Goal: Task Accomplishment & Management: Complete application form

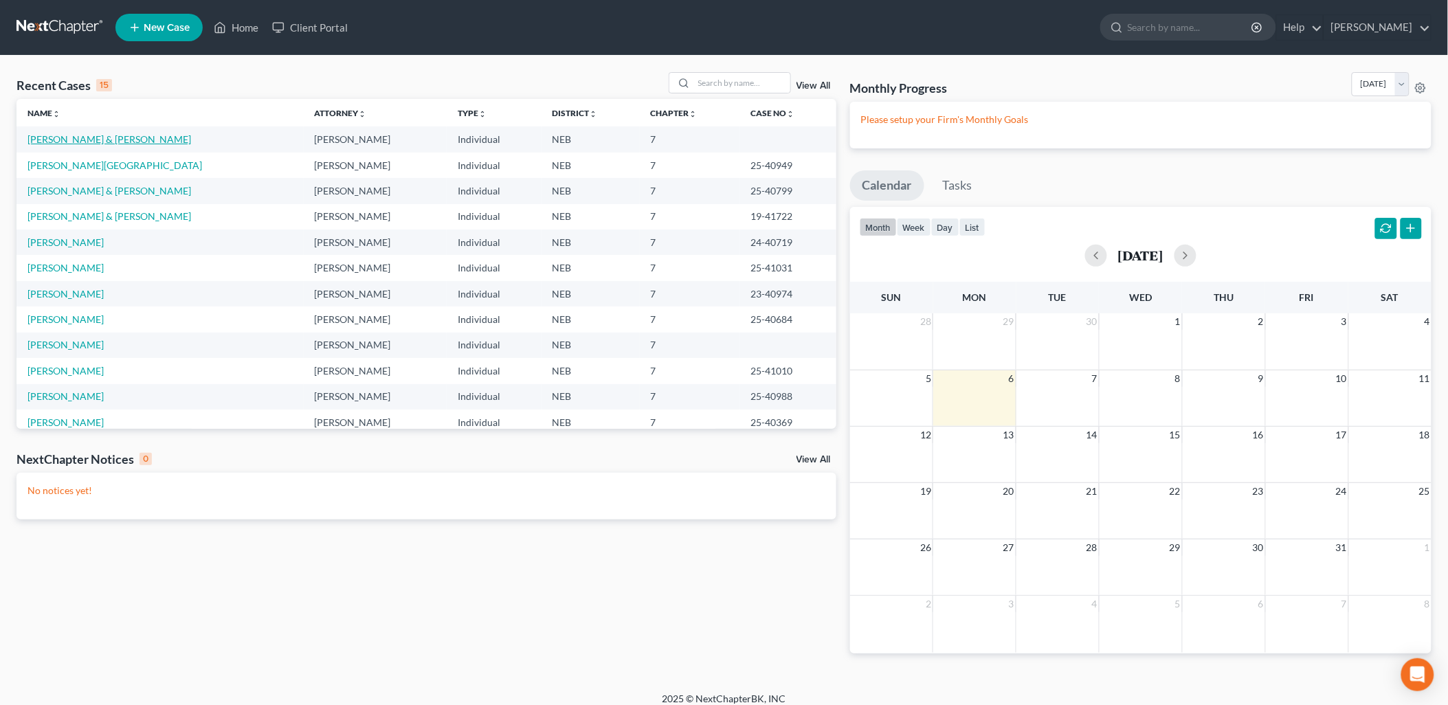
click at [109, 141] on link "[PERSON_NAME] & [PERSON_NAME]" at bounding box center [109, 139] width 164 height 12
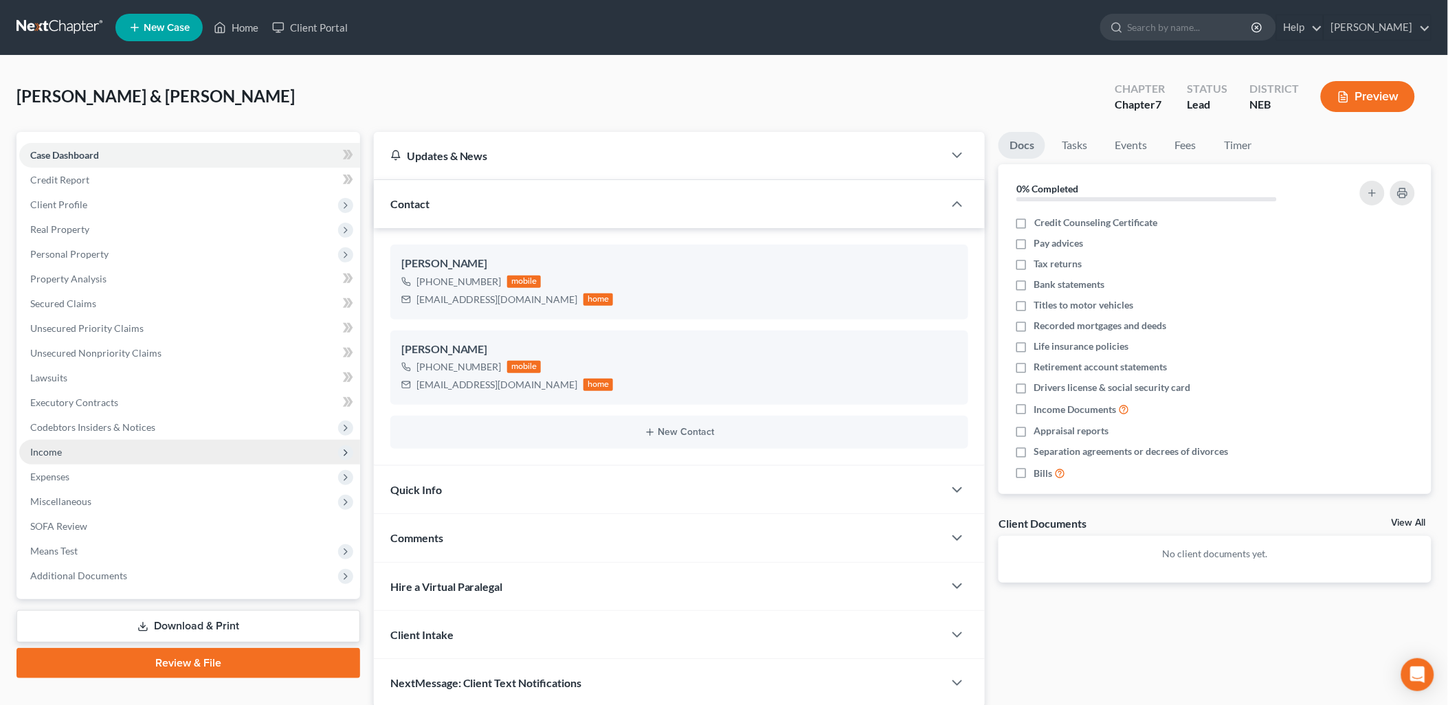
click at [69, 460] on span "Income" at bounding box center [189, 452] width 341 height 25
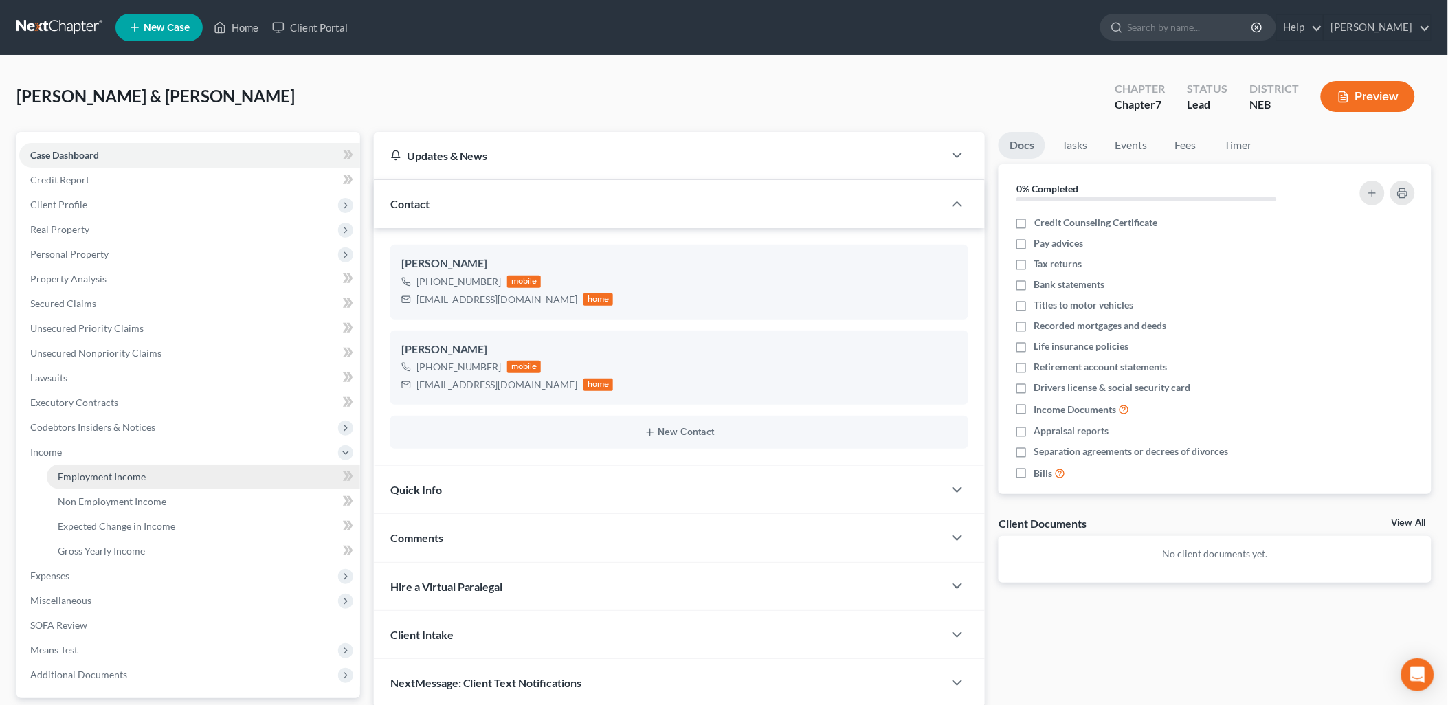
click at [131, 479] on span "Employment Income" at bounding box center [102, 477] width 88 height 12
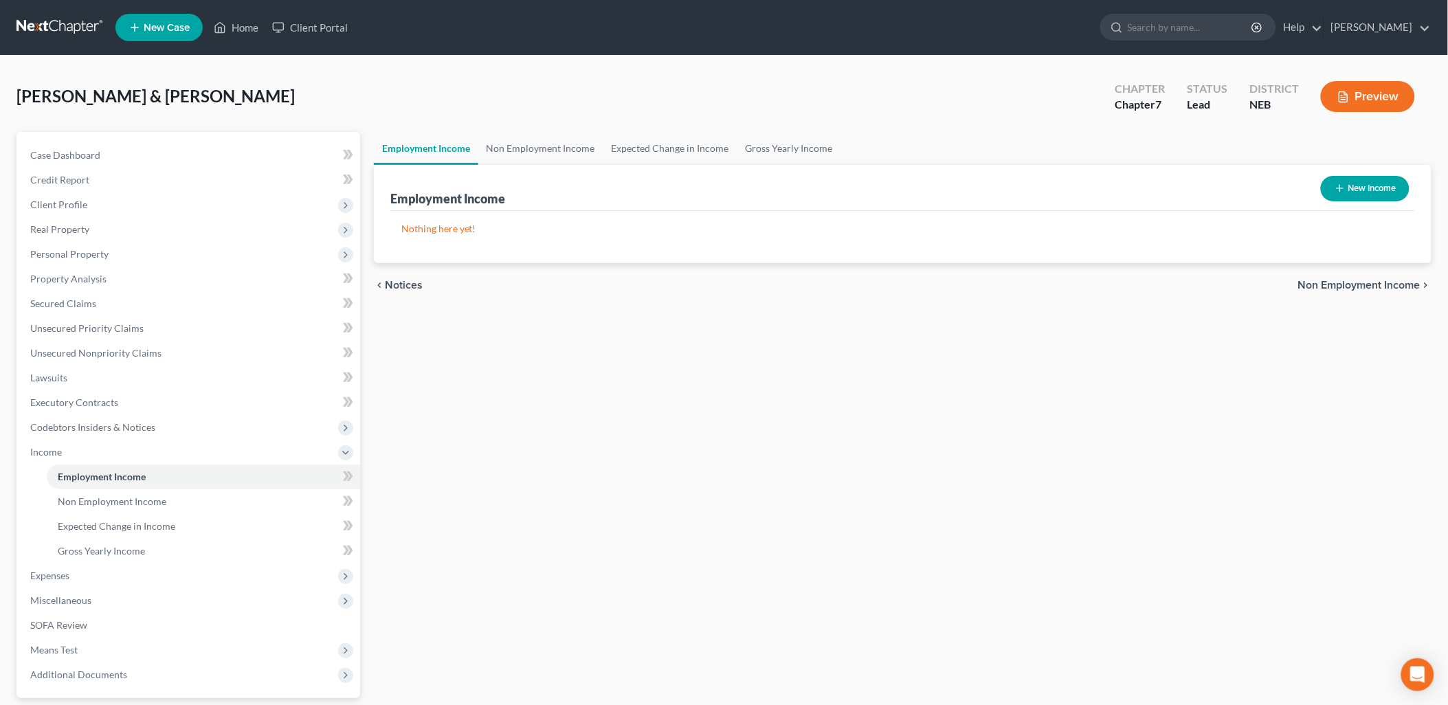
click at [1366, 188] on button "New Income" at bounding box center [1365, 188] width 89 height 25
select select "0"
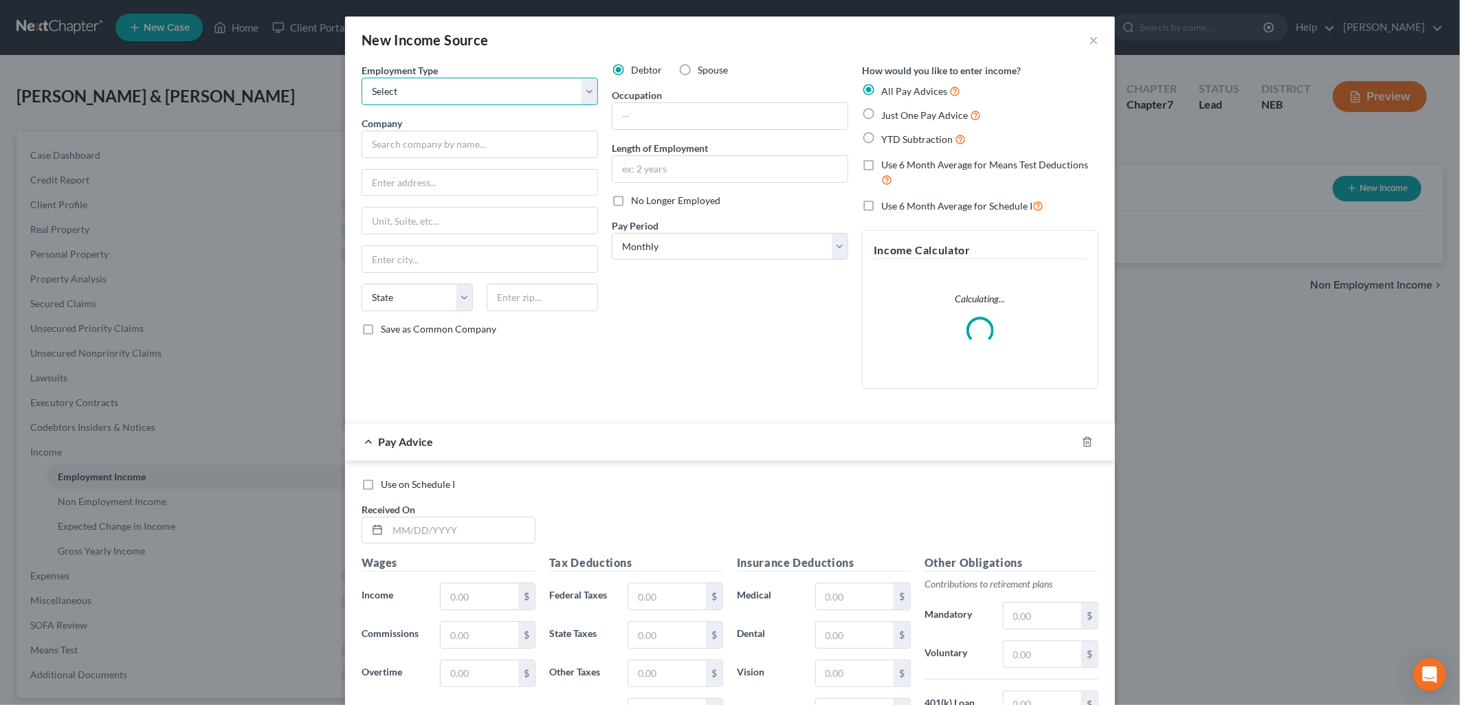
click at [451, 87] on select "Select Full or [DEMOGRAPHIC_DATA] Employment Self Employment" at bounding box center [479, 91] width 236 height 27
select select "0"
click at [361, 78] on select "Select Full or [DEMOGRAPHIC_DATA] Employment Self Employment" at bounding box center [479, 91] width 236 height 27
click at [532, 46] on div "New Income Source ×" at bounding box center [730, 39] width 770 height 47
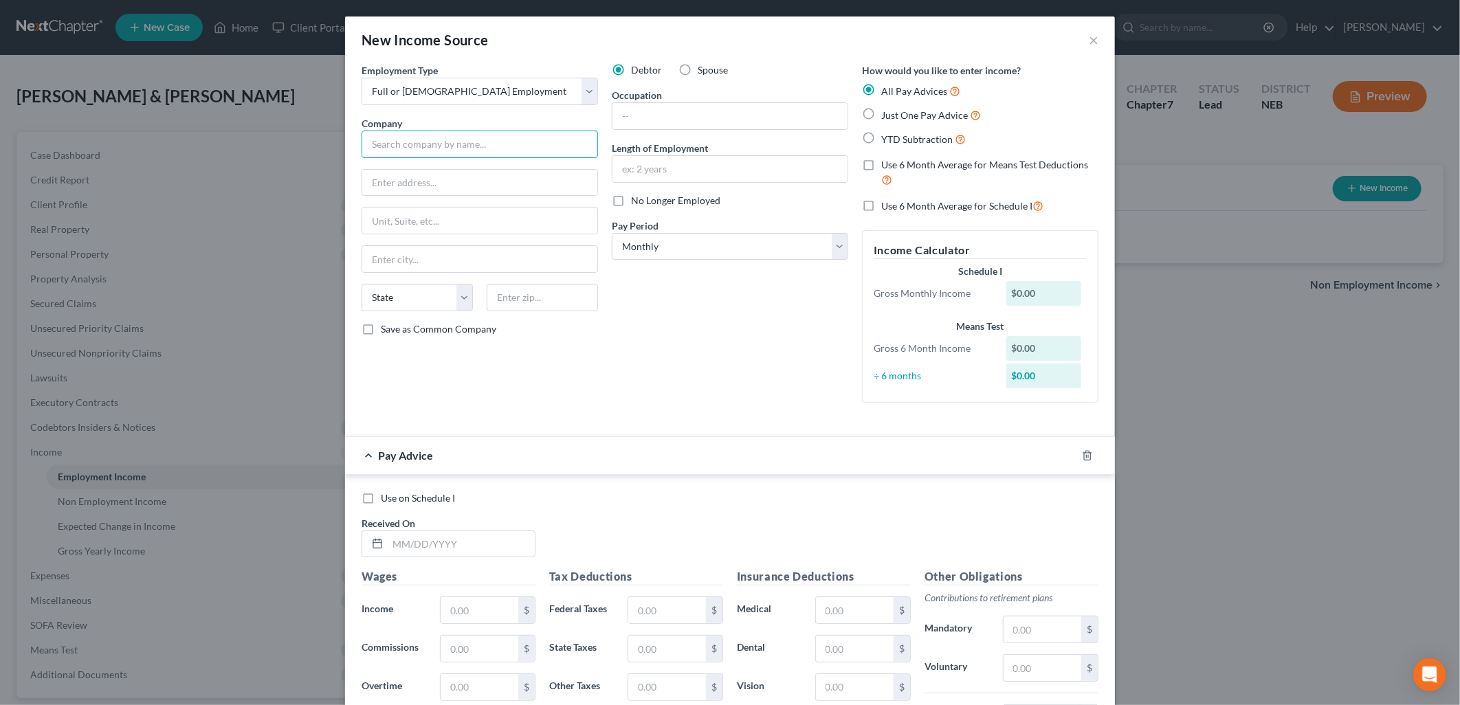
click at [469, 153] on input "text" at bounding box center [479, 144] width 236 height 27
click at [478, 110] on div "Employment Type * Select Full or [DEMOGRAPHIC_DATA] Employment Self Employment …" at bounding box center [480, 238] width 250 height 350
click at [469, 143] on input "text" at bounding box center [479, 144] width 236 height 27
type input "Easy Speech Pathology, Inc."
type input "75100 Mediterranean"
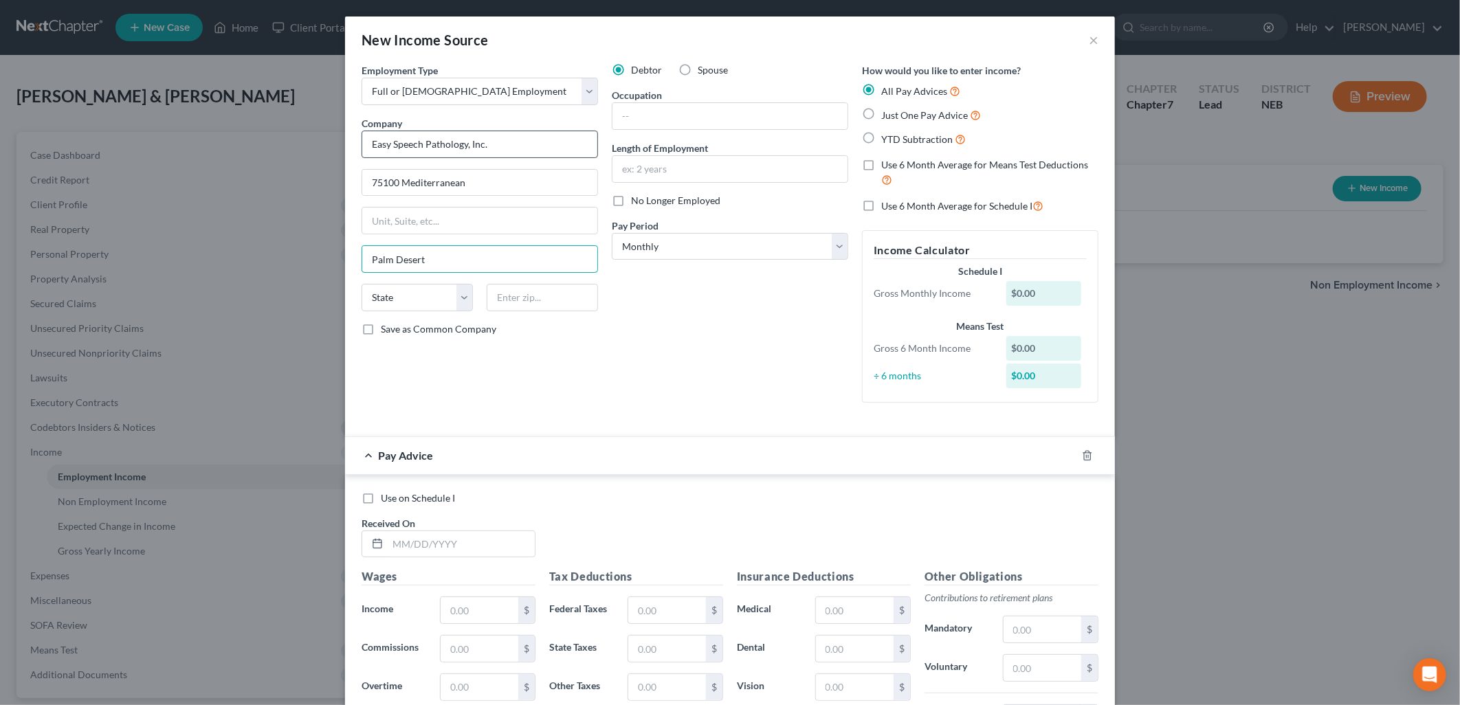
type input "Palm Desert"
select select "4"
type input "92211"
click at [684, 172] on input "text" at bounding box center [729, 169] width 235 height 26
type input "2 years"
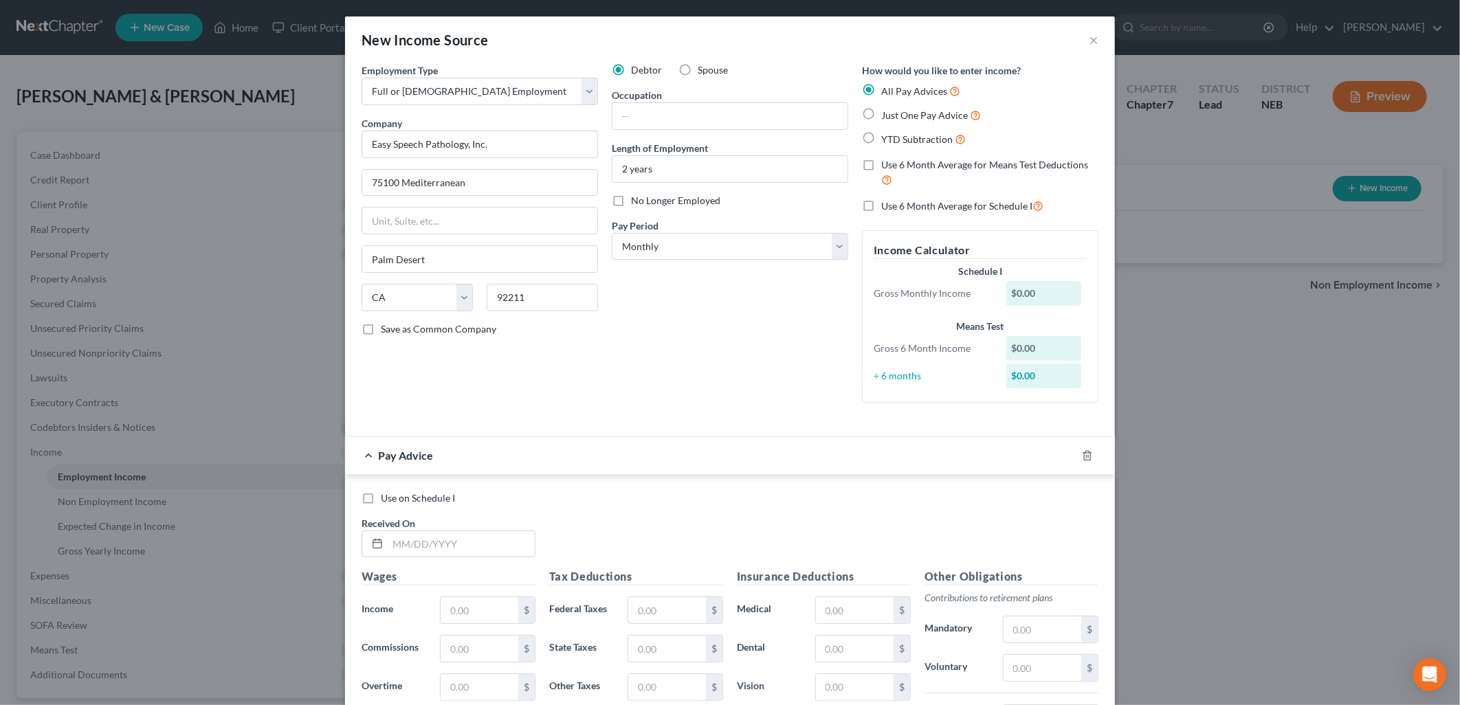
click at [704, 311] on div "Debtor Spouse Occupation Length of Employment 2 years No Longer Employed Pay Pe…" at bounding box center [730, 238] width 250 height 350
click at [788, 361] on div "Debtor Spouse Occupation Length of Employment 2 years No Longer Employed Pay Pe…" at bounding box center [730, 238] width 250 height 350
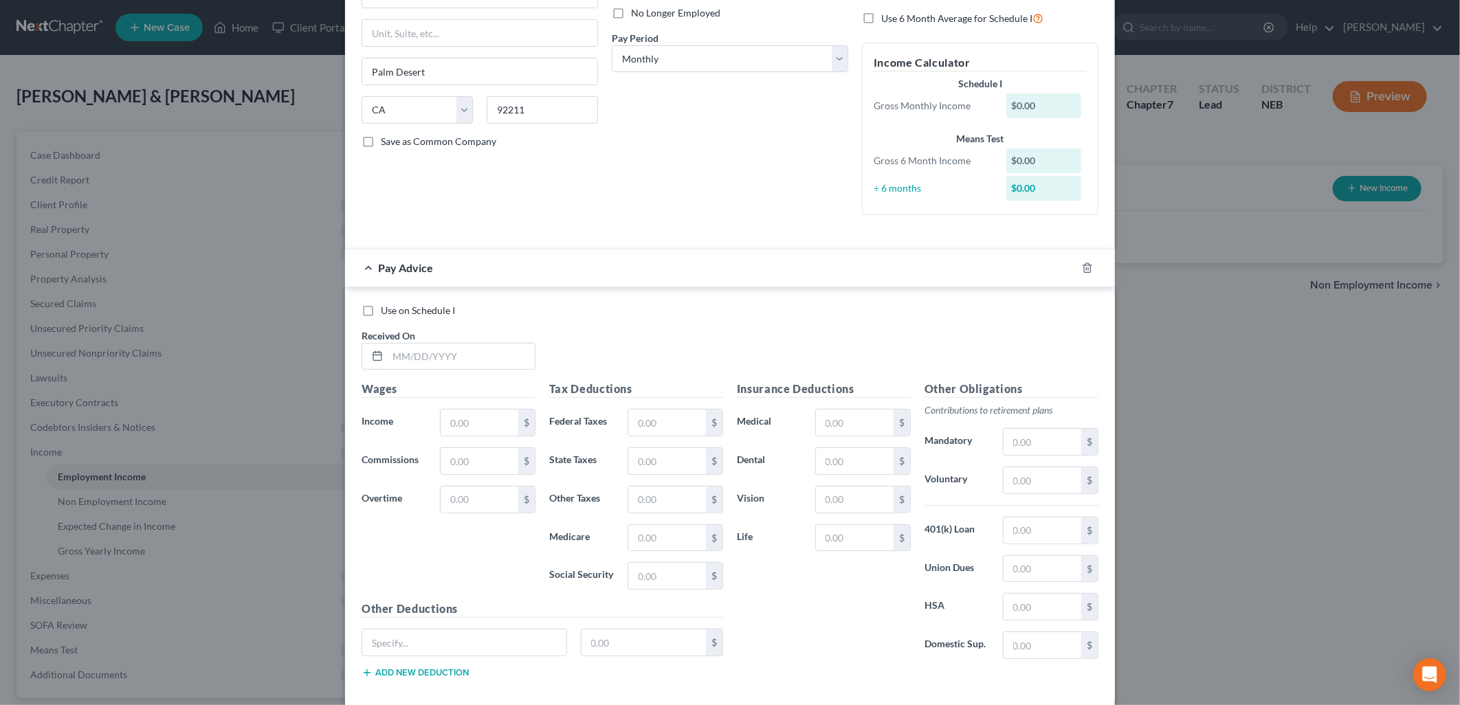
scroll to position [229, 0]
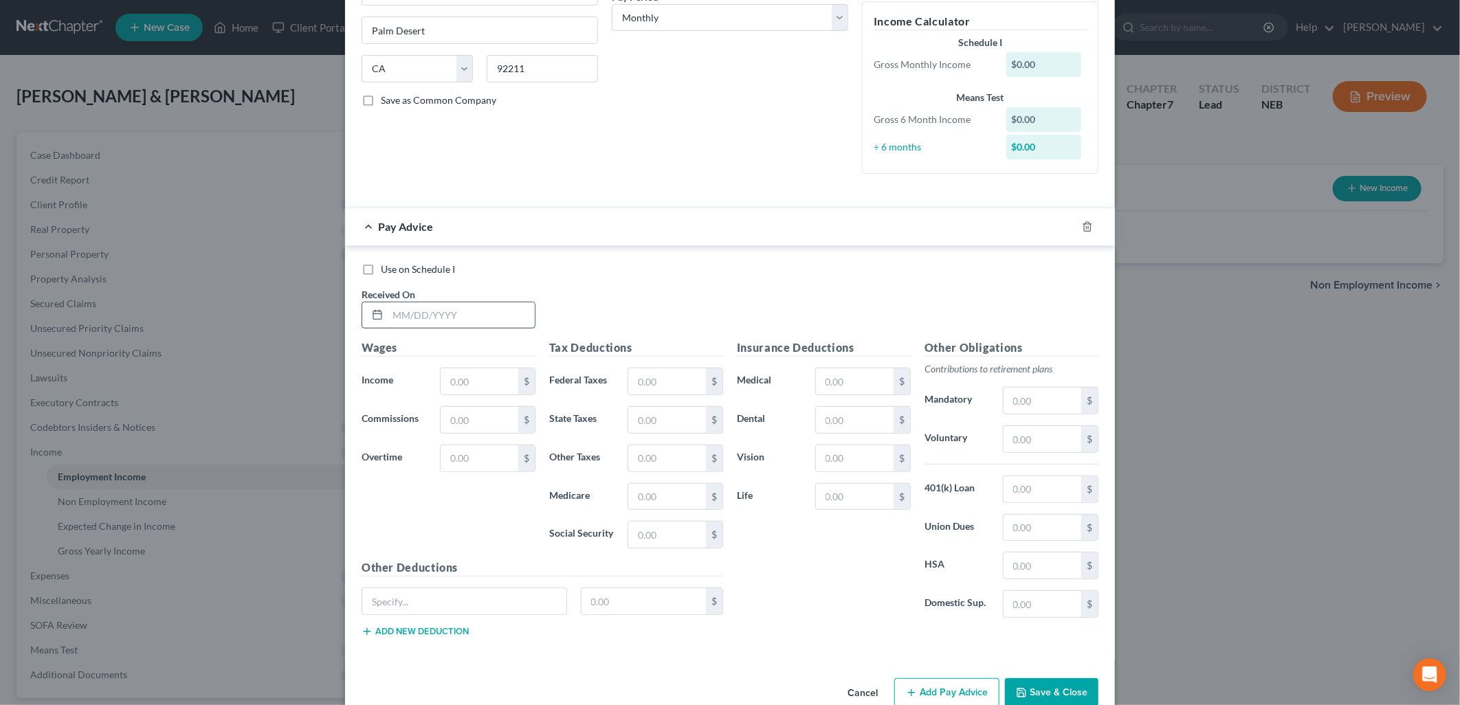
click at [454, 316] on input "text" at bounding box center [461, 315] width 147 height 26
click at [596, 285] on div "Use on Schedule I Received On *" at bounding box center [730, 302] width 750 height 78
click at [402, 307] on input "text" at bounding box center [461, 315] width 147 height 26
click at [405, 313] on input "text" at bounding box center [461, 315] width 147 height 26
type input "[DATE]"
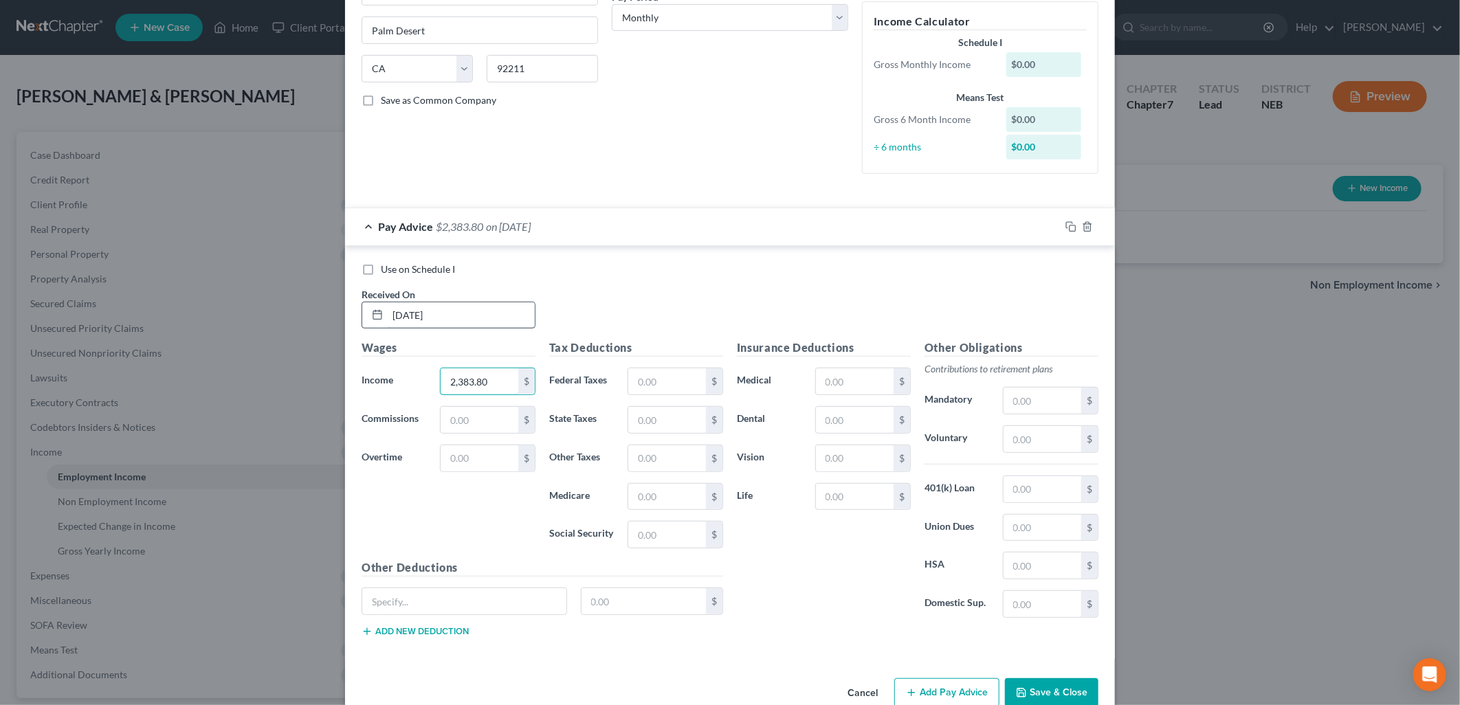
type input "2,383.80"
click at [634, 380] on input "text" at bounding box center [667, 381] width 78 height 26
type input "129.25"
type input "101.46"
type input "34.56"
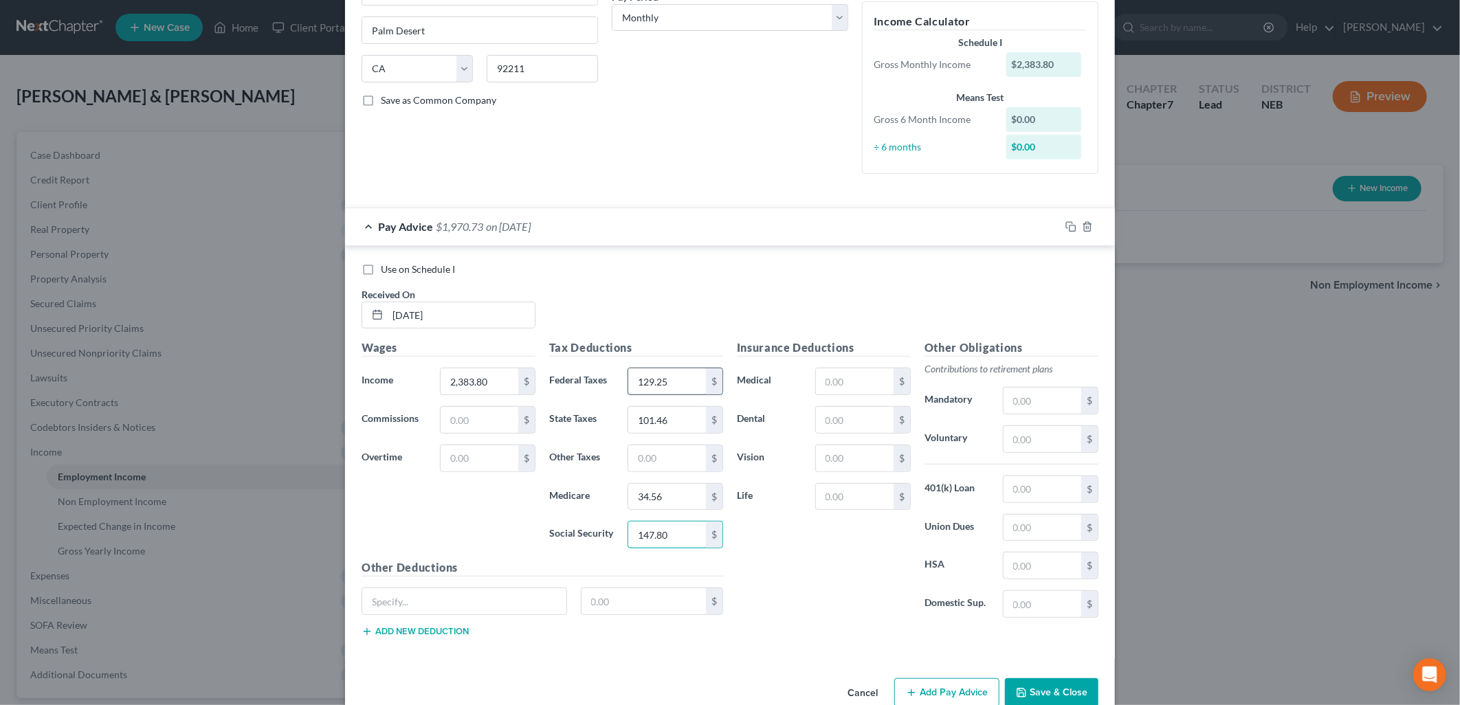
type input "147.80"
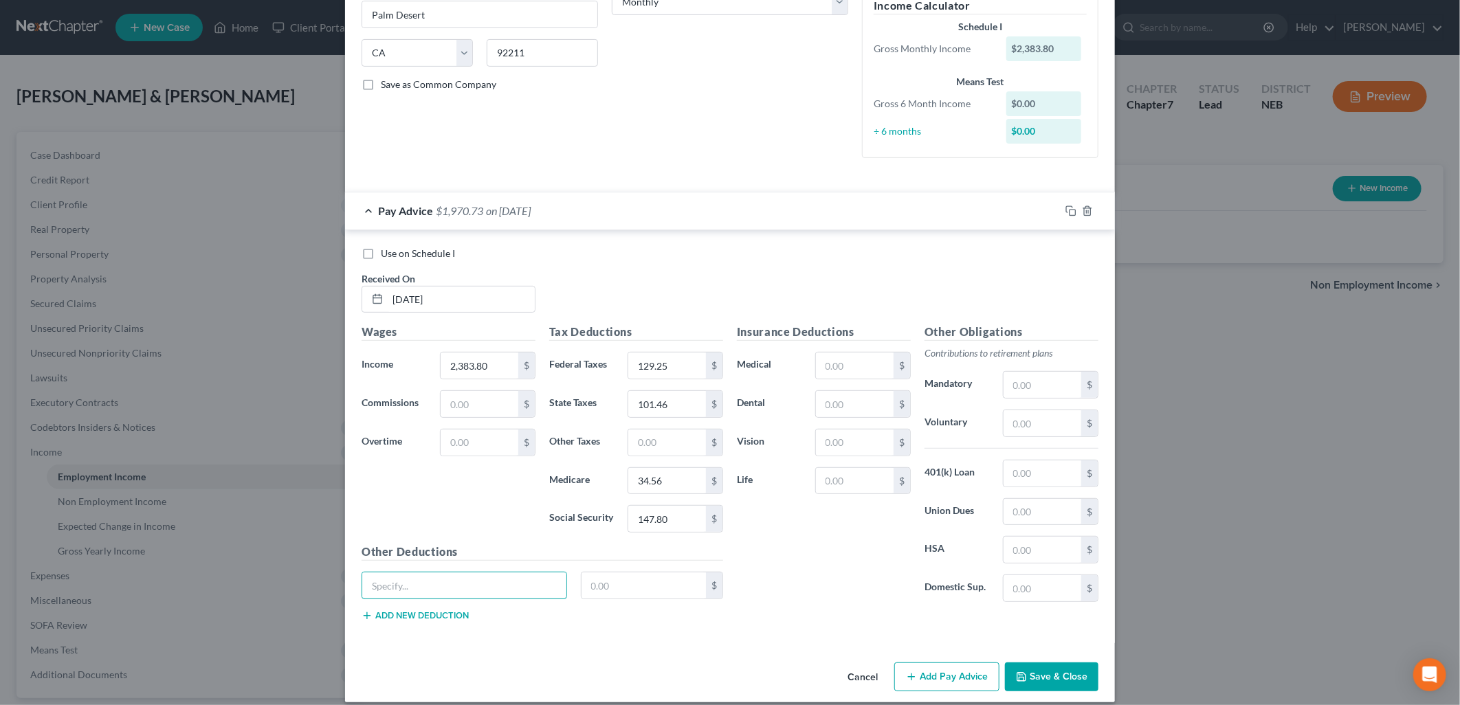
scroll to position [258, 0]
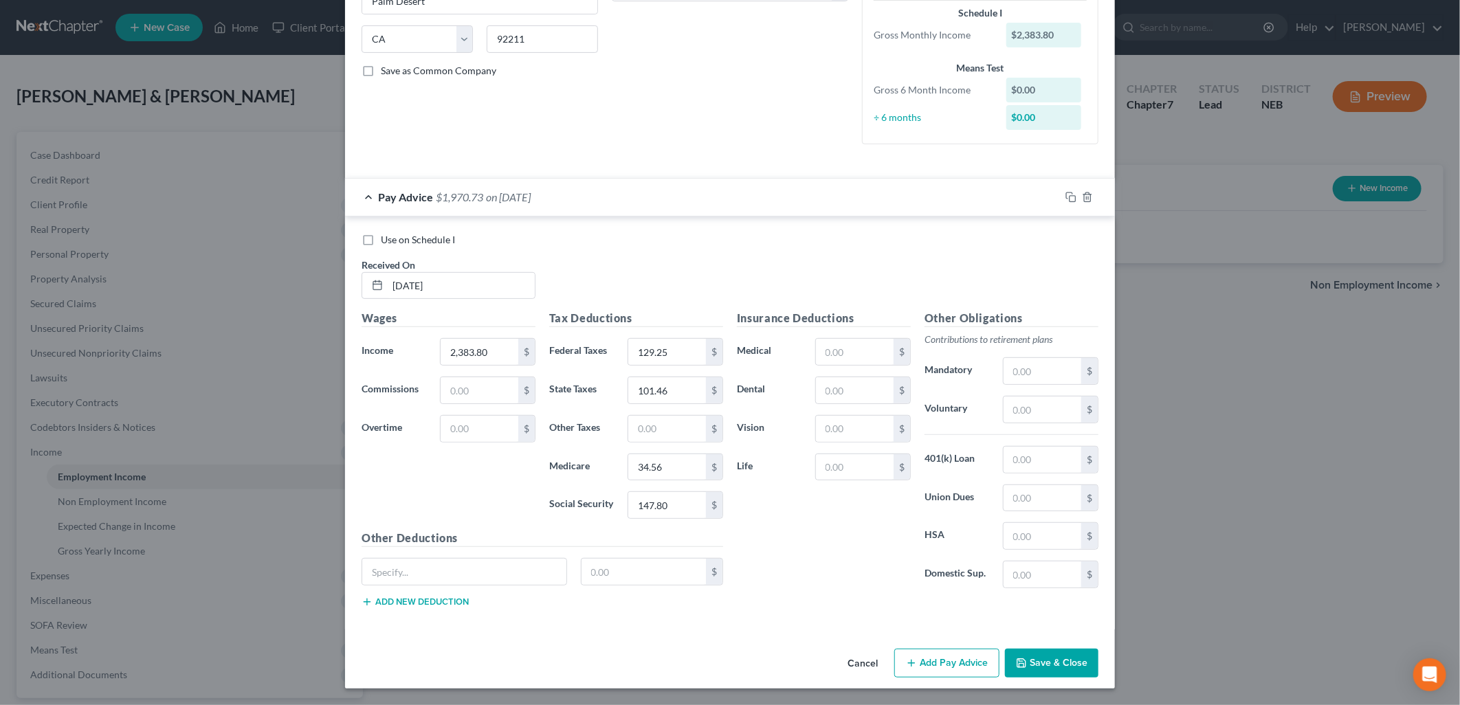
click at [968, 658] on button "Add Pay Advice" at bounding box center [946, 663] width 105 height 29
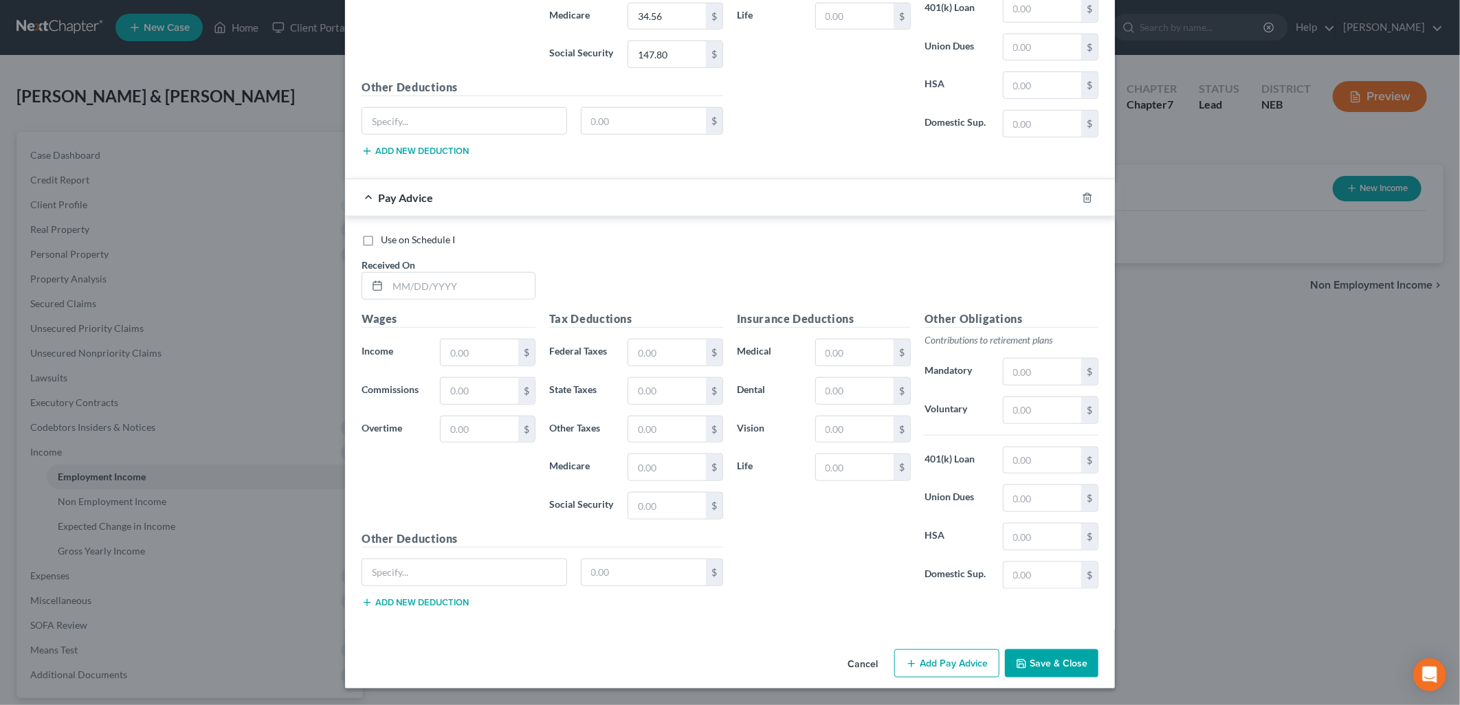
scroll to position [711, 0]
click at [401, 286] on input "text" at bounding box center [461, 286] width 147 height 26
type input "[DATE]"
type input "1,846.20"
type input "69.24"
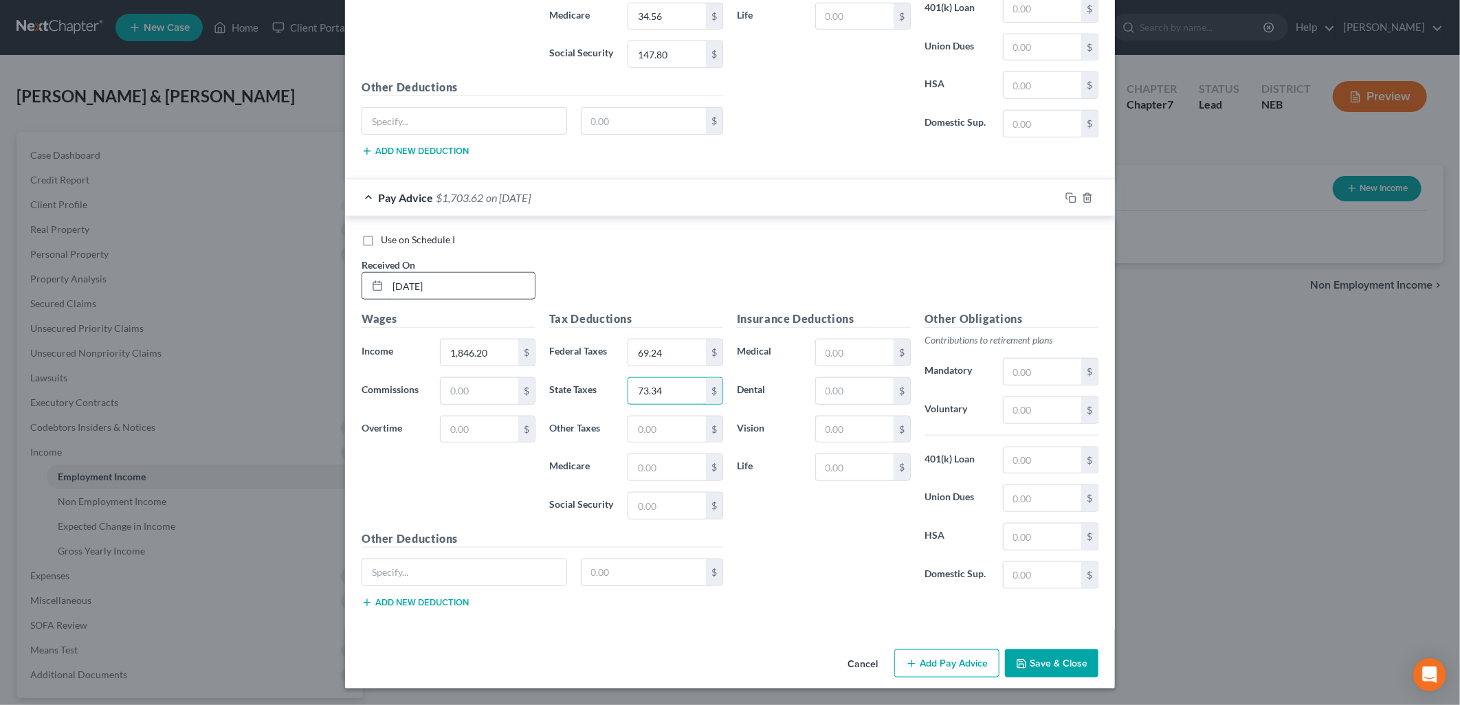
type input "73.34"
type input "26.77"
type input "114.46"
click at [957, 651] on button "Add Pay Advice" at bounding box center [946, 663] width 105 height 29
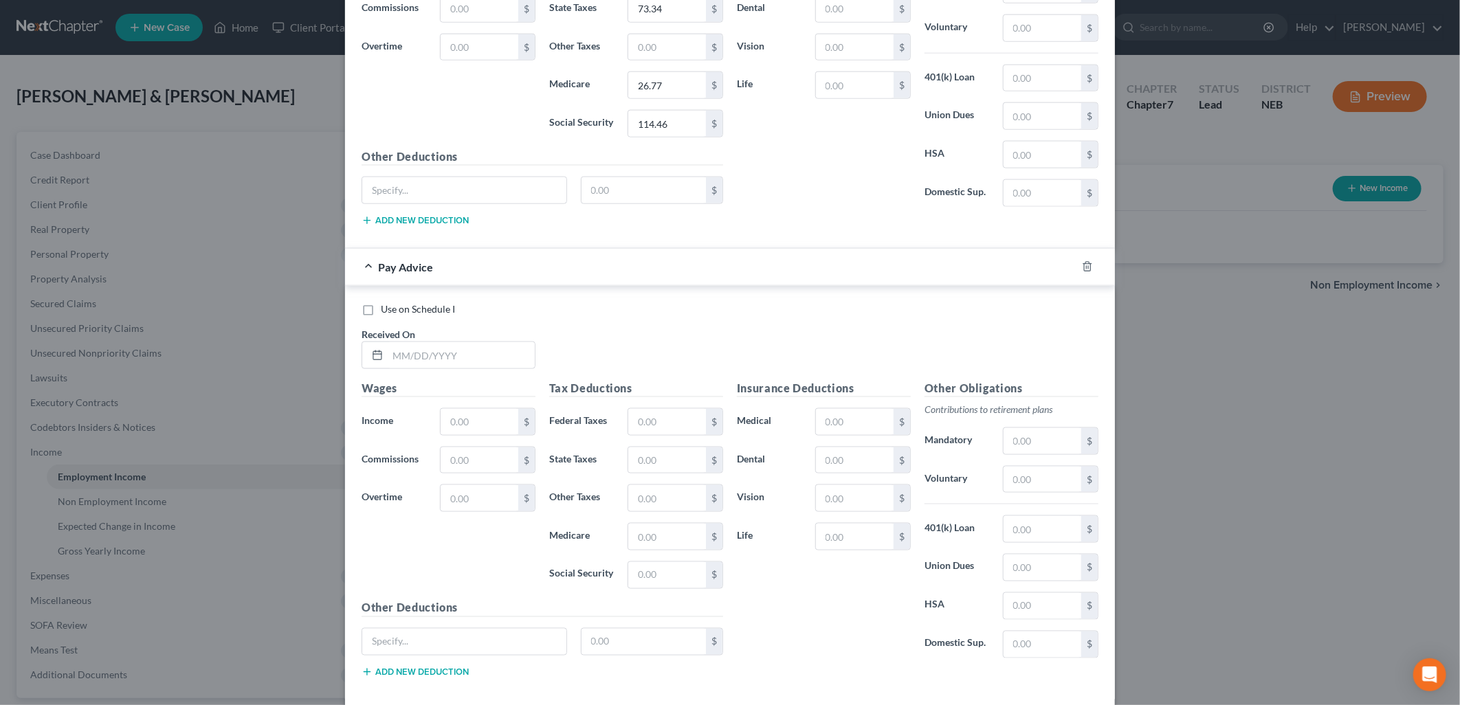
scroll to position [1164, 0]
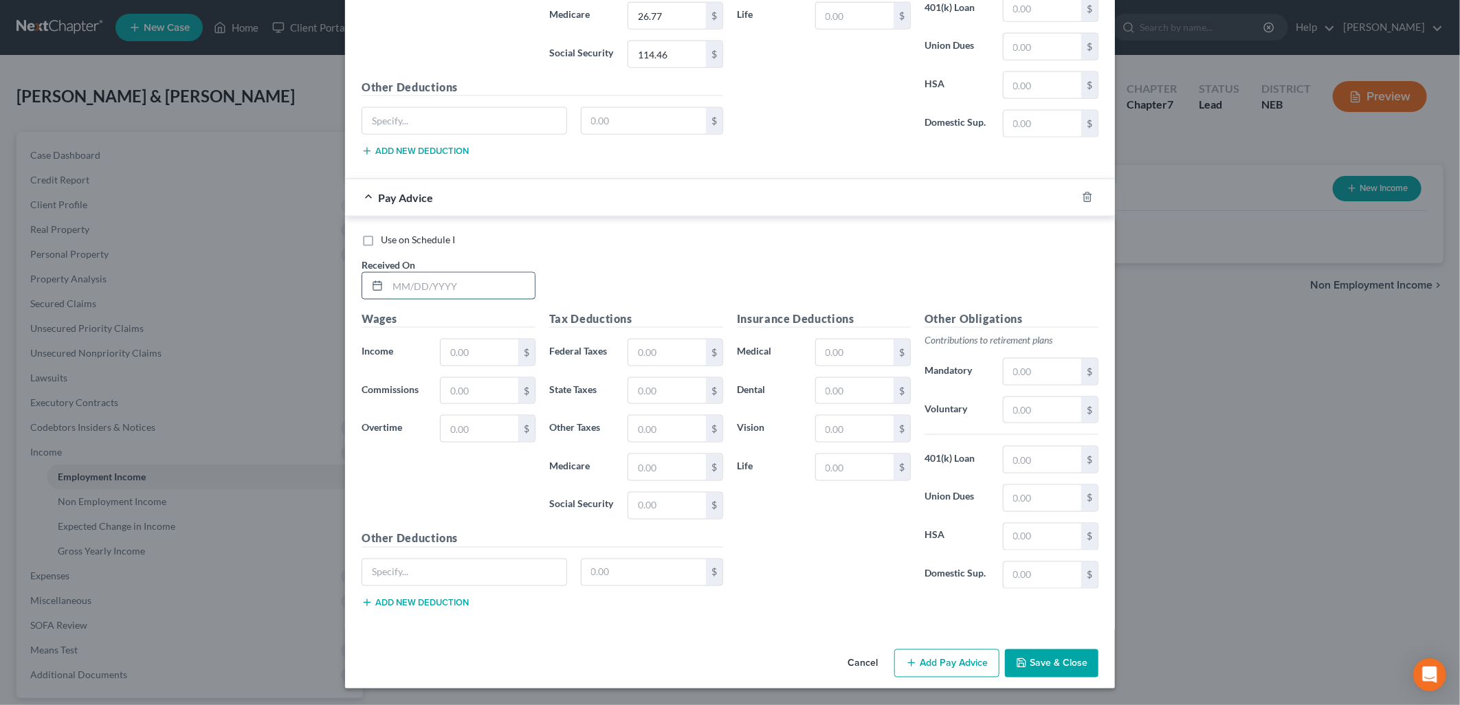
click at [448, 287] on input "text" at bounding box center [461, 286] width 147 height 26
type input "[DATE]"
type input "1,987.20"
type input "83.34"
type input "80.72"
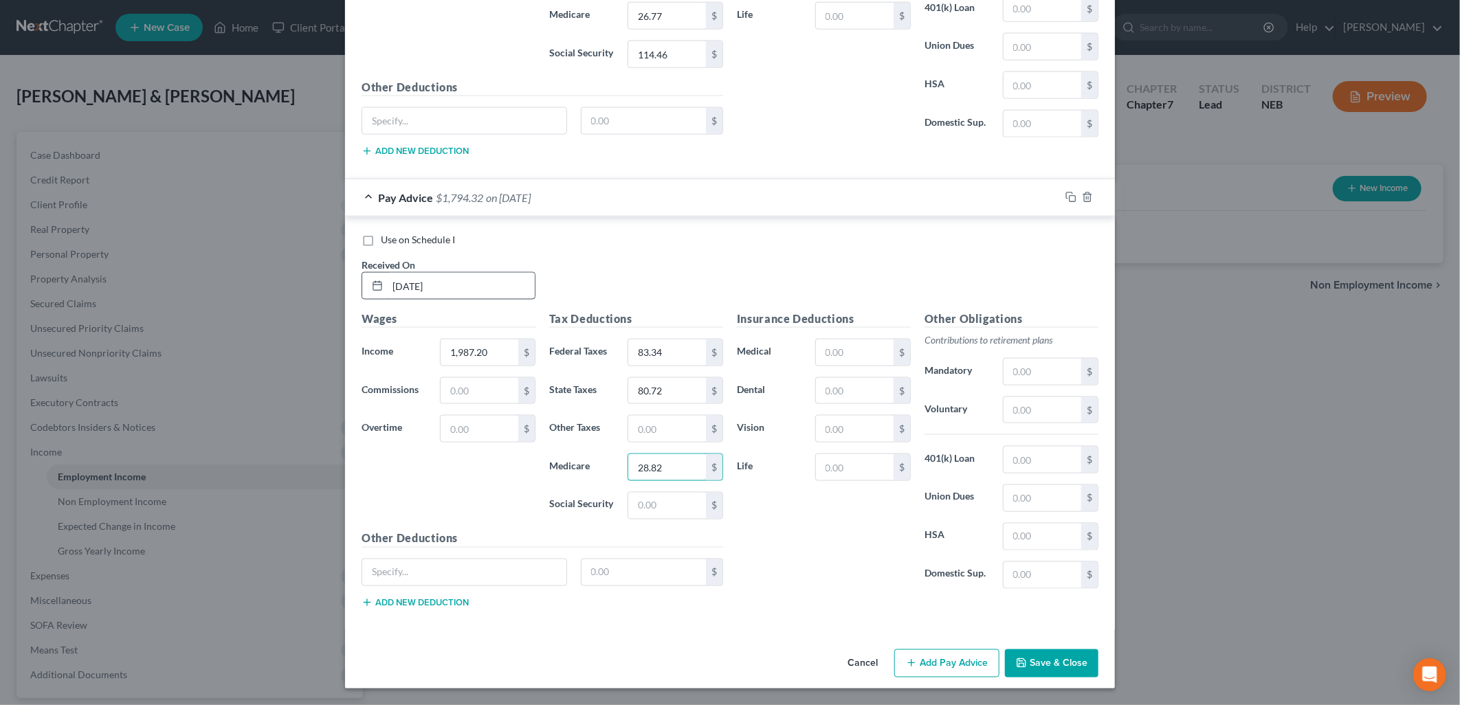
type input "28.82"
type input "123.21"
click at [926, 651] on button "Add Pay Advice" at bounding box center [946, 663] width 105 height 29
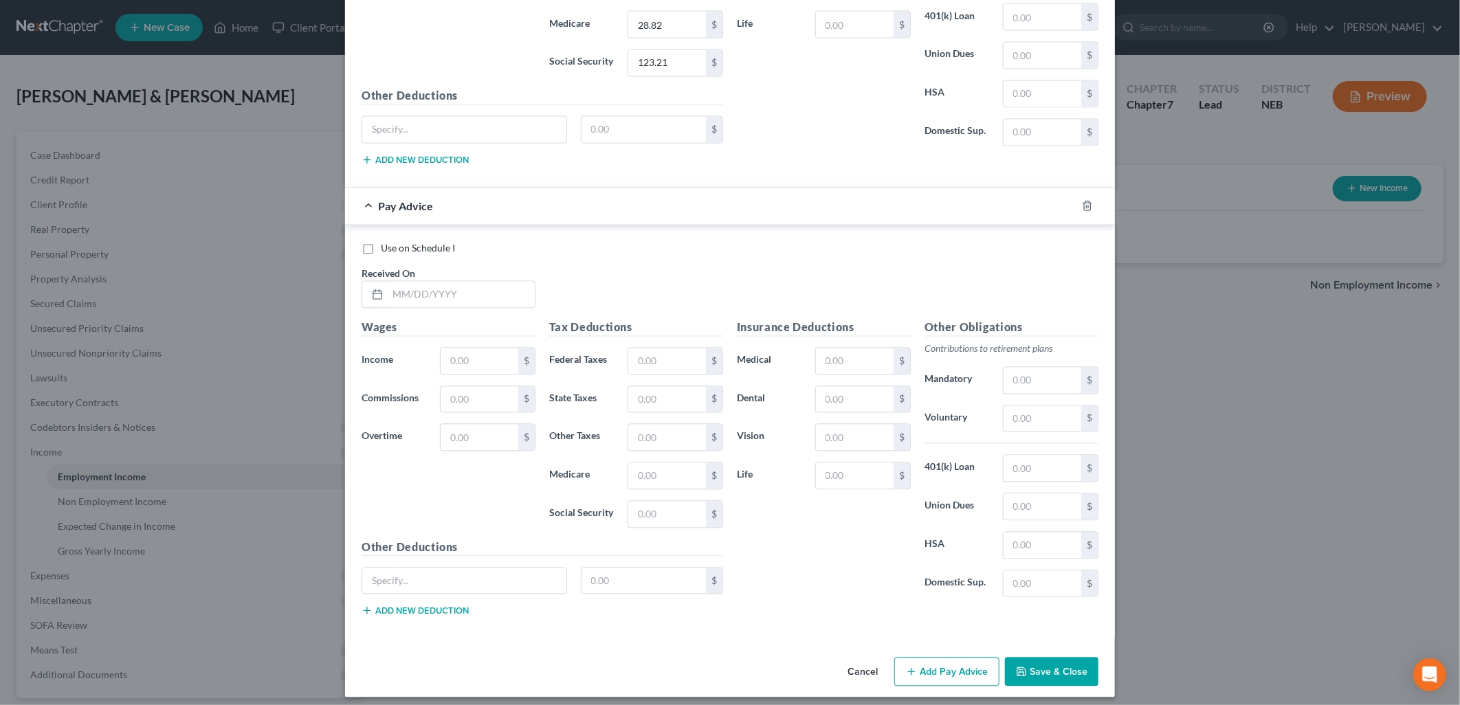
scroll to position [1616, 0]
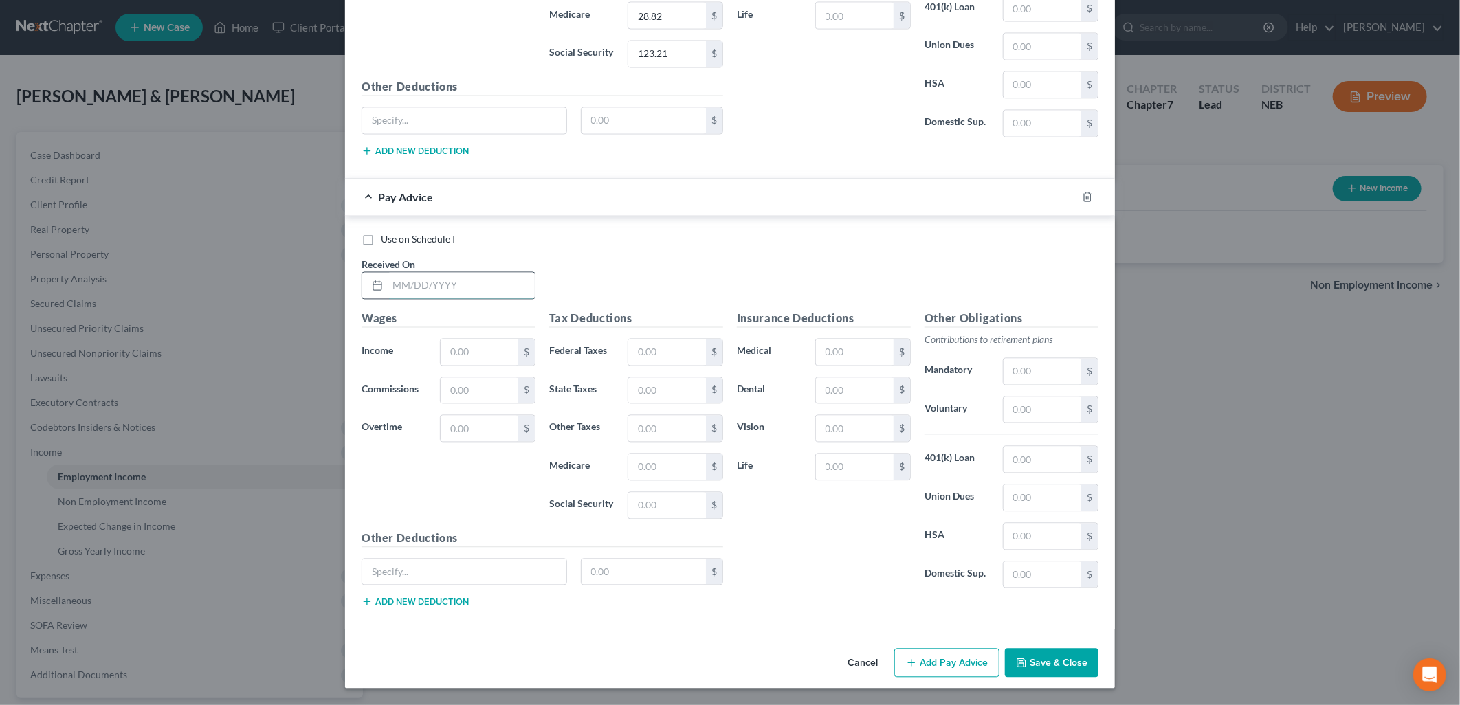
click at [462, 285] on input "text" at bounding box center [461, 286] width 147 height 26
type input "[DATE]"
type input "1,906.20"
type input "75.24"
type input "76.48"
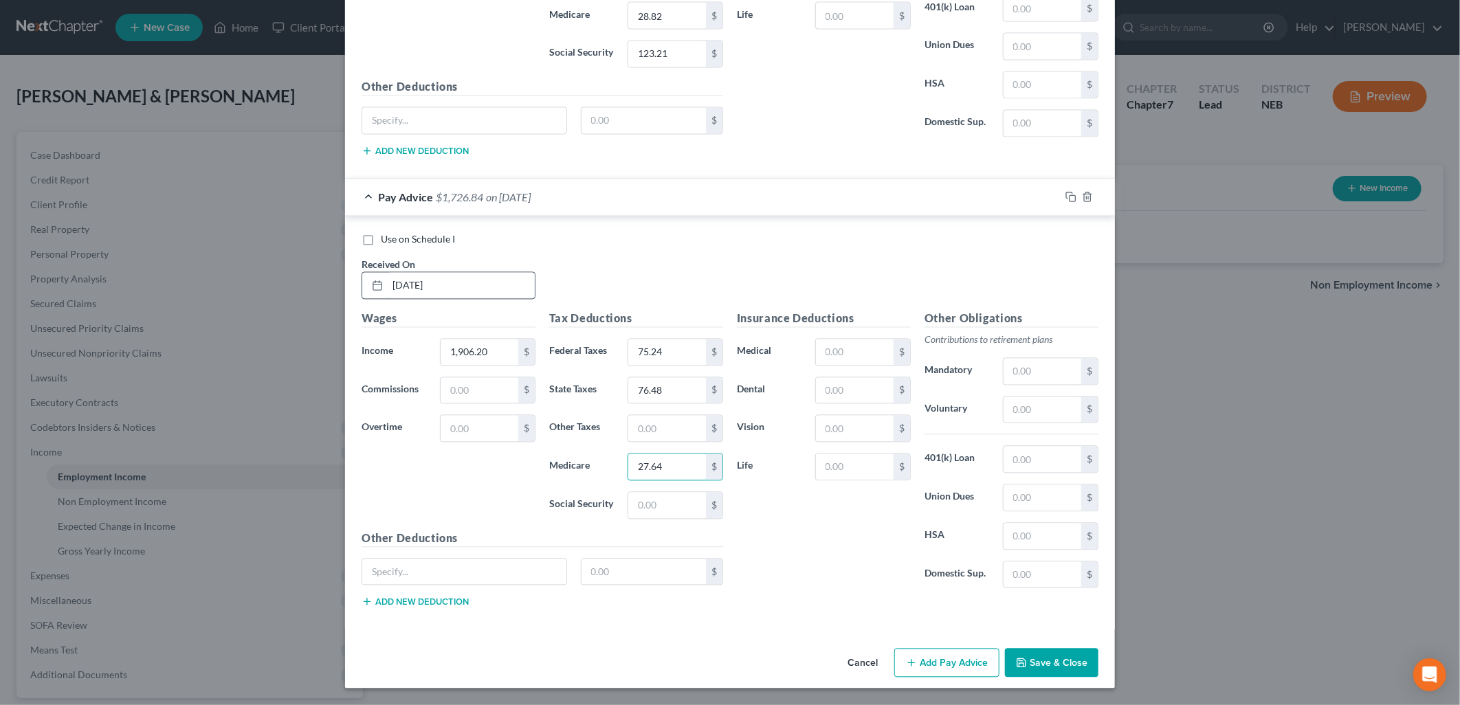
type input "27.64"
type input "118.18"
click at [936, 653] on button "Add Pay Advice" at bounding box center [946, 663] width 105 height 29
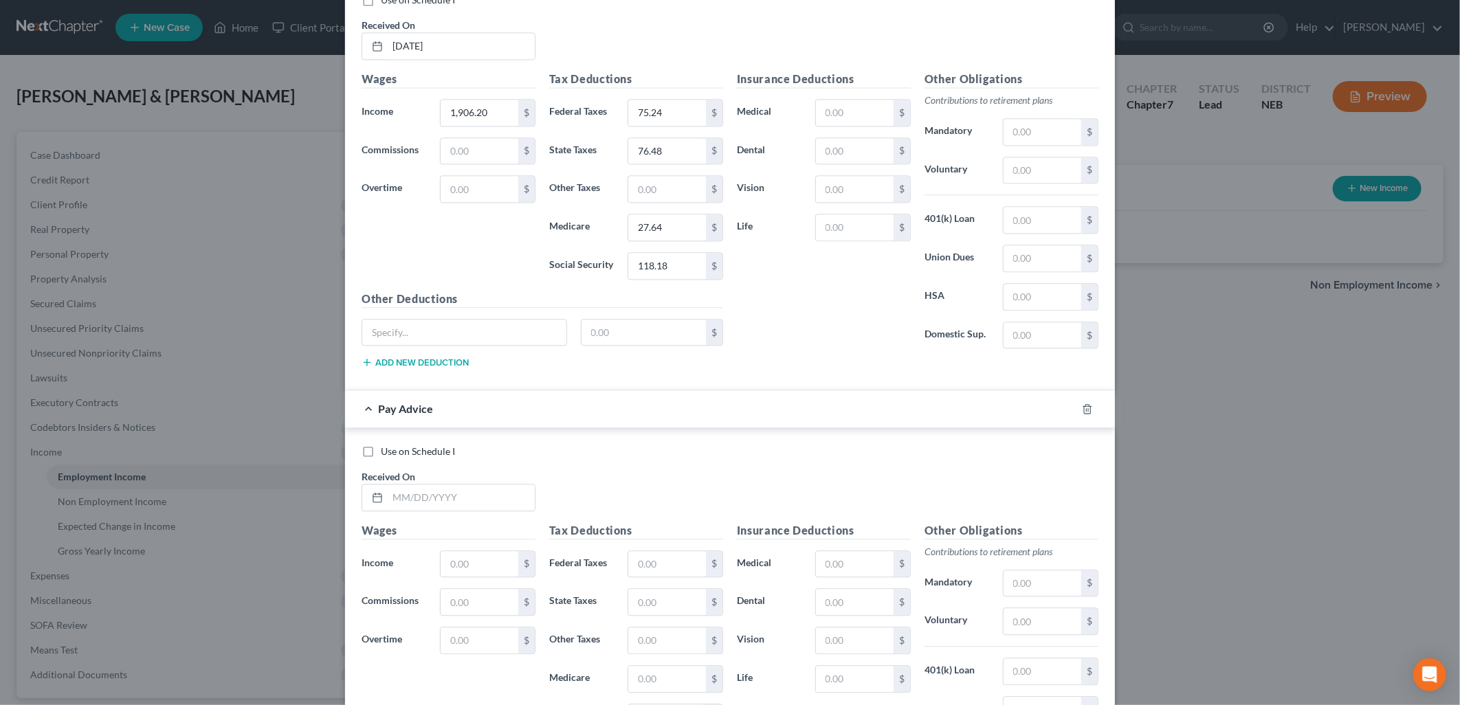
scroll to position [2069, 0]
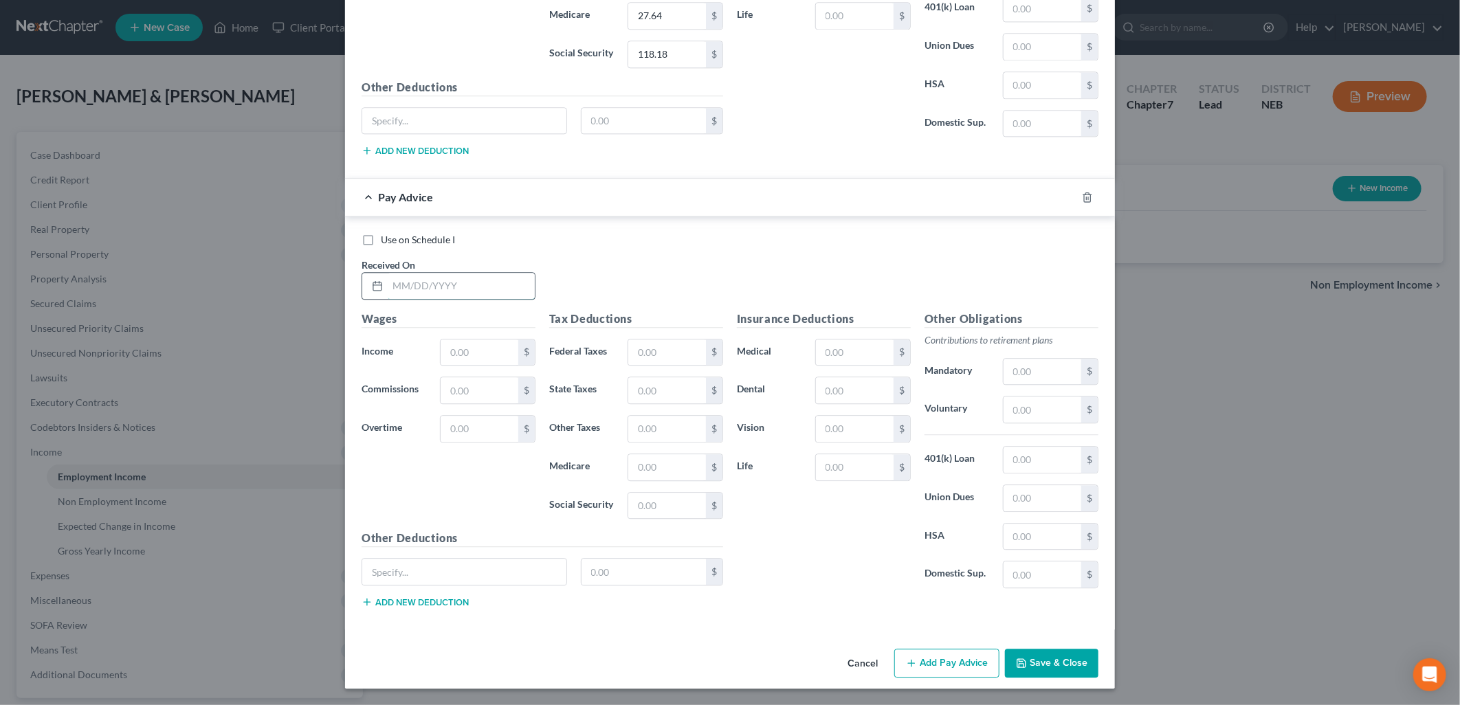
click at [410, 293] on input "text" at bounding box center [461, 286] width 147 height 26
type input "[DATE]"
type input "1,788.00"
type input "63.42"
type input "70.30"
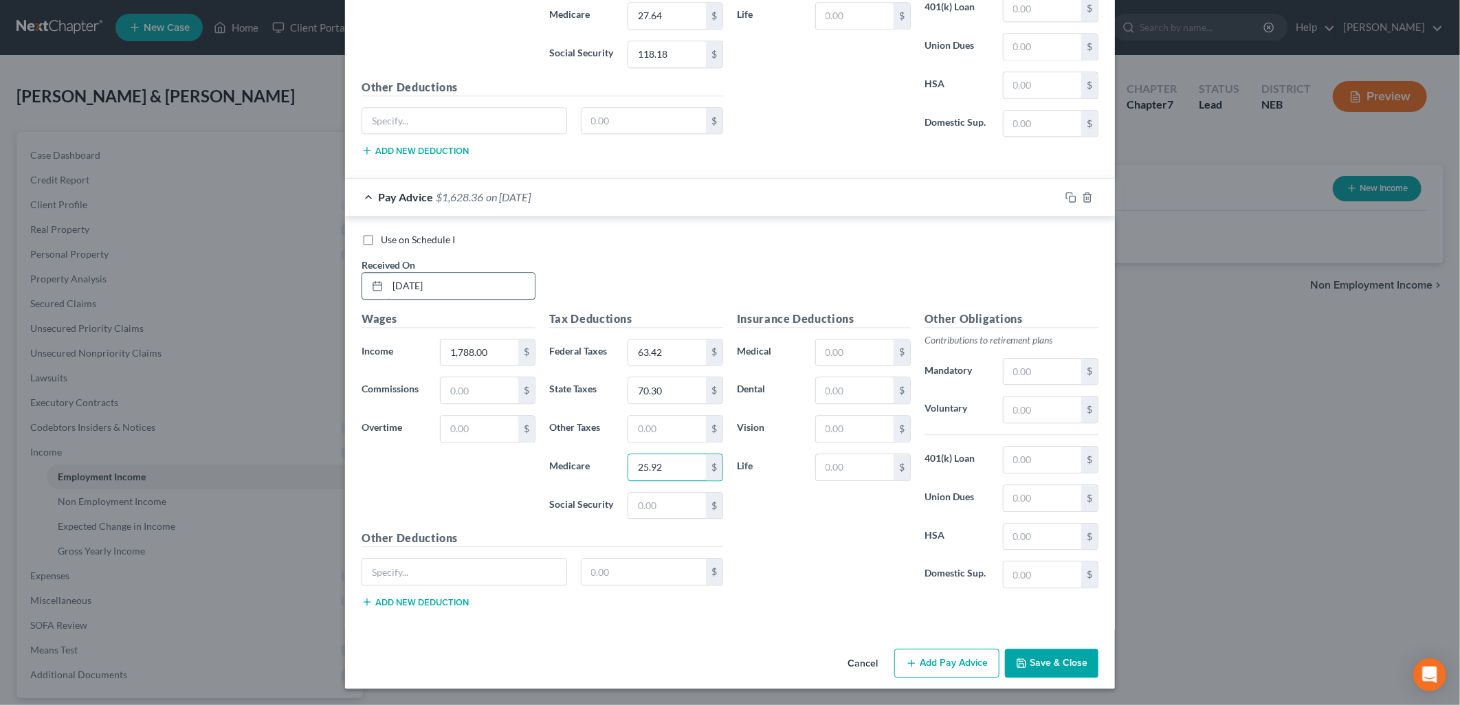
type input "25.92"
type input "110.86"
click at [951, 654] on button "Add Pay Advice" at bounding box center [946, 663] width 105 height 29
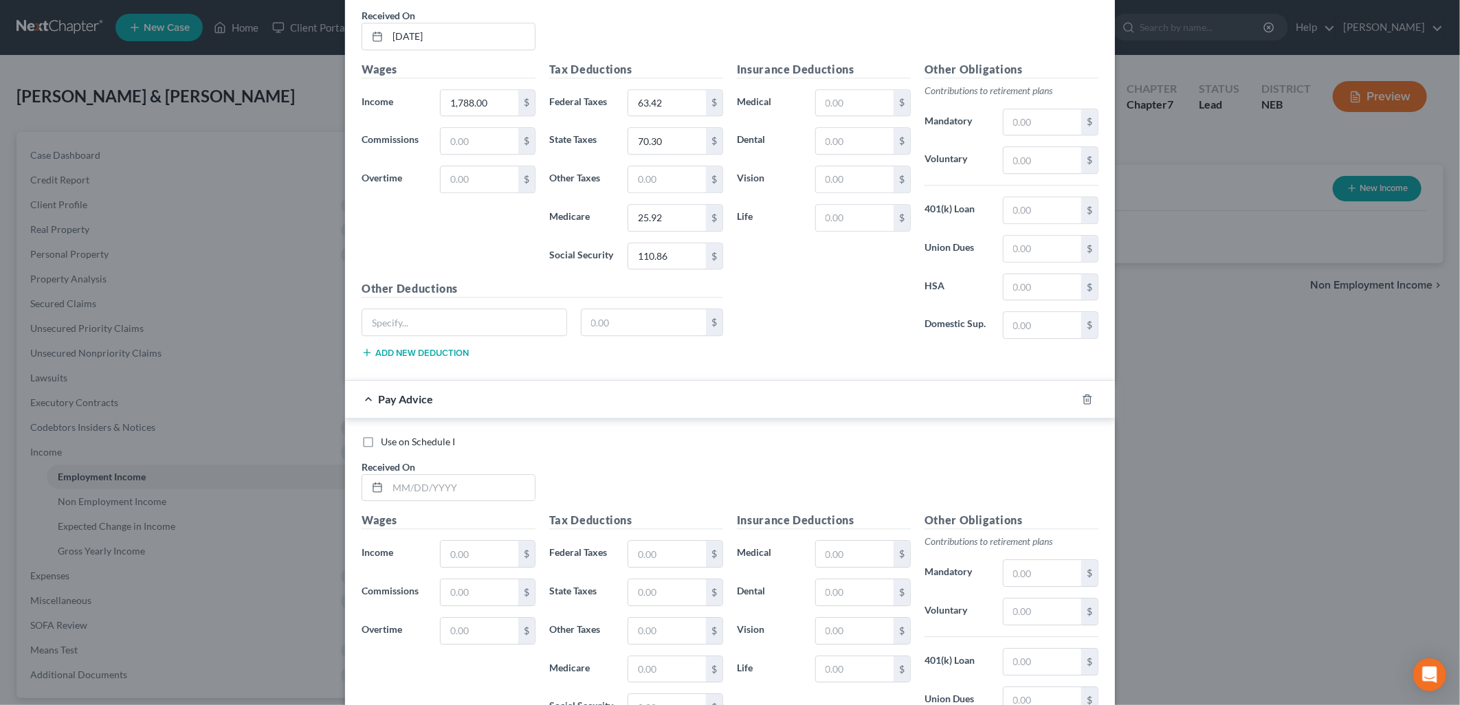
scroll to position [2521, 0]
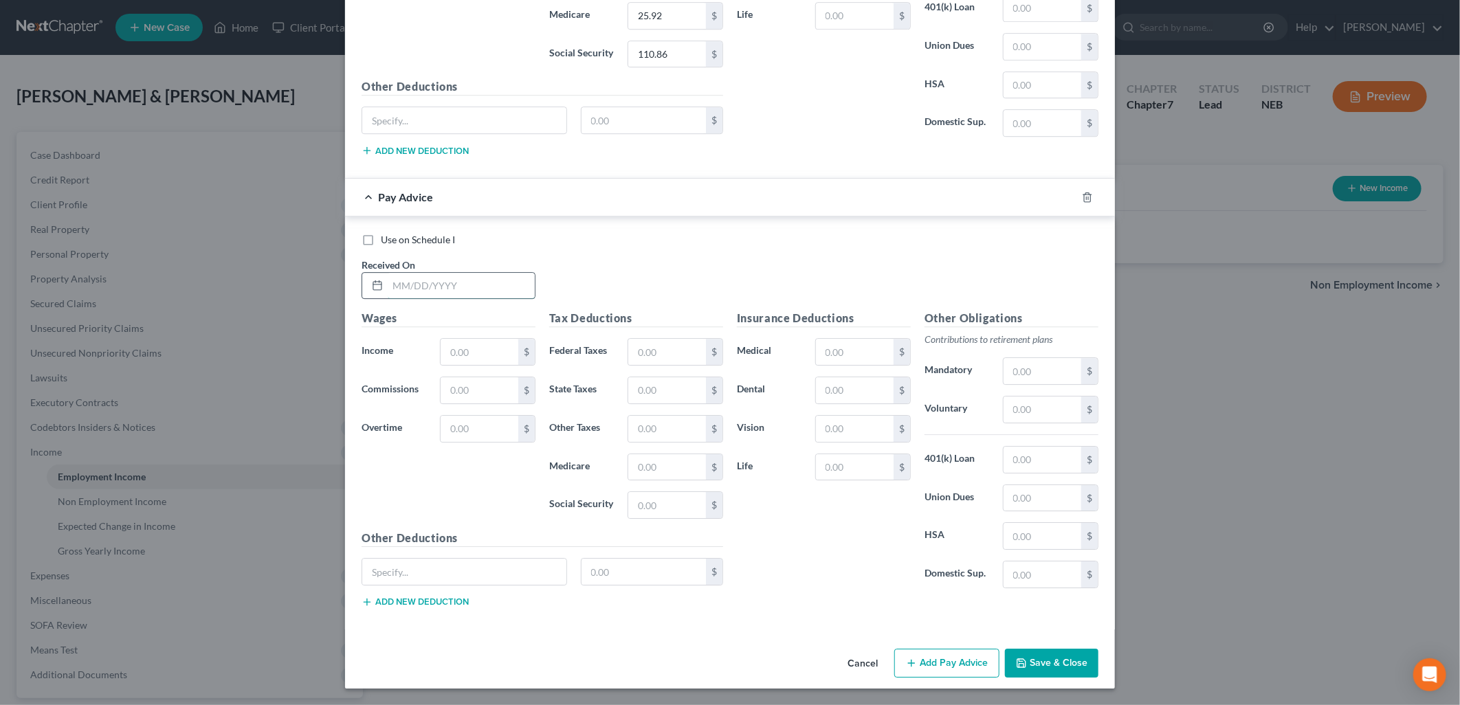
click at [479, 287] on input "text" at bounding box center [461, 286] width 147 height 26
type input "1791.00"
type input "63.72"
type input "70.46"
type input "25.97"
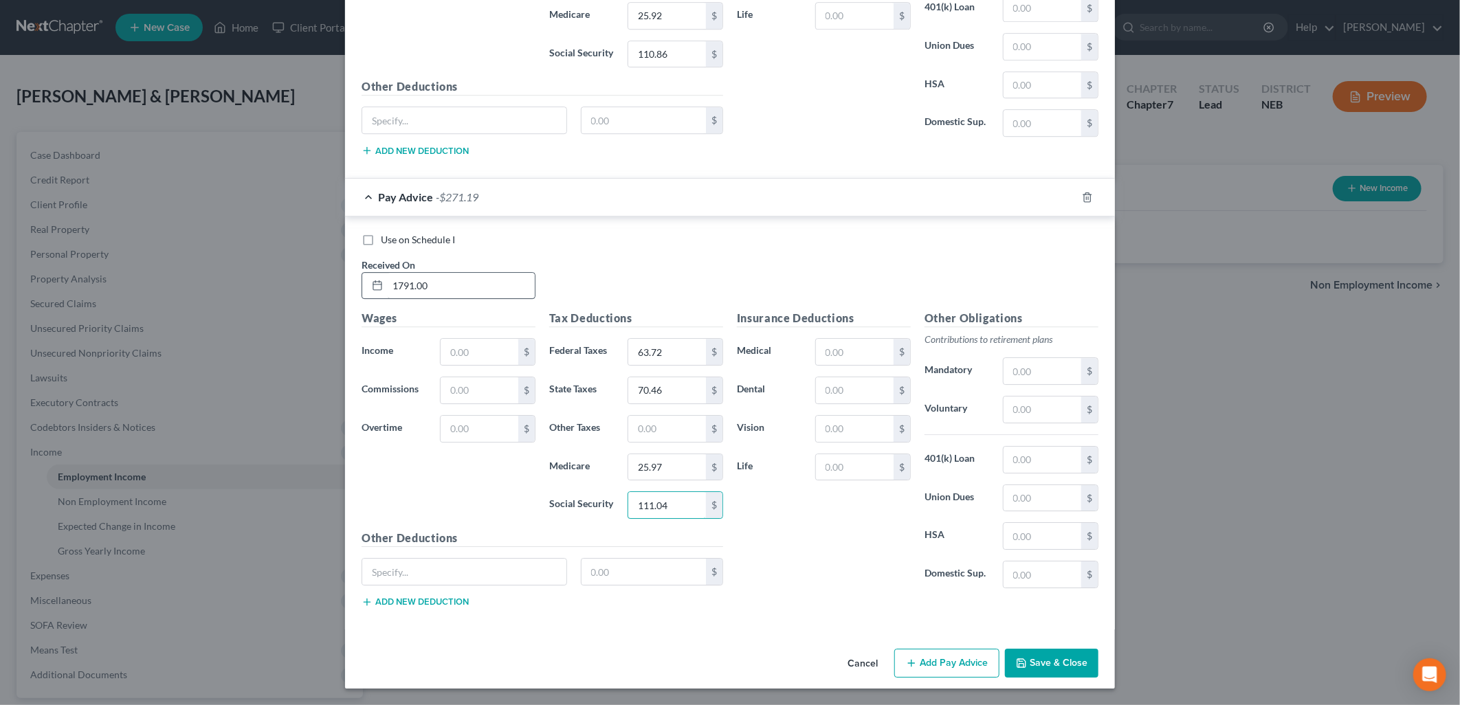
type input "111.04"
click at [478, 355] on input "text" at bounding box center [480, 352] width 78 height 26
type input "1,791.00"
click at [918, 650] on button "Add Pay Advice" at bounding box center [946, 663] width 105 height 29
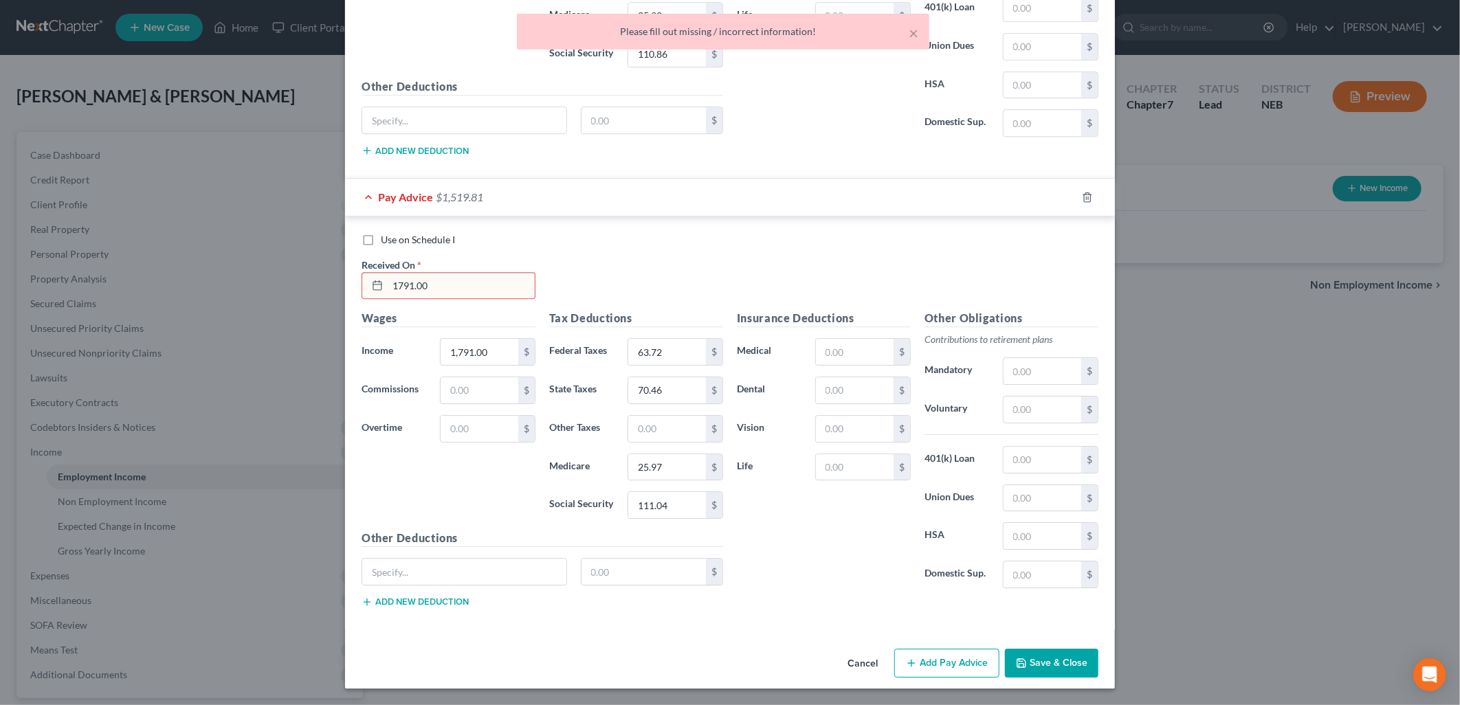
drag, startPoint x: 462, startPoint y: 278, endPoint x: 335, endPoint y: 277, distance: 126.5
click at [335, 277] on div "New Income Source × Employment Type * Select Full or [DEMOGRAPHIC_DATA] Employm…" at bounding box center [730, 352] width 1460 height 705
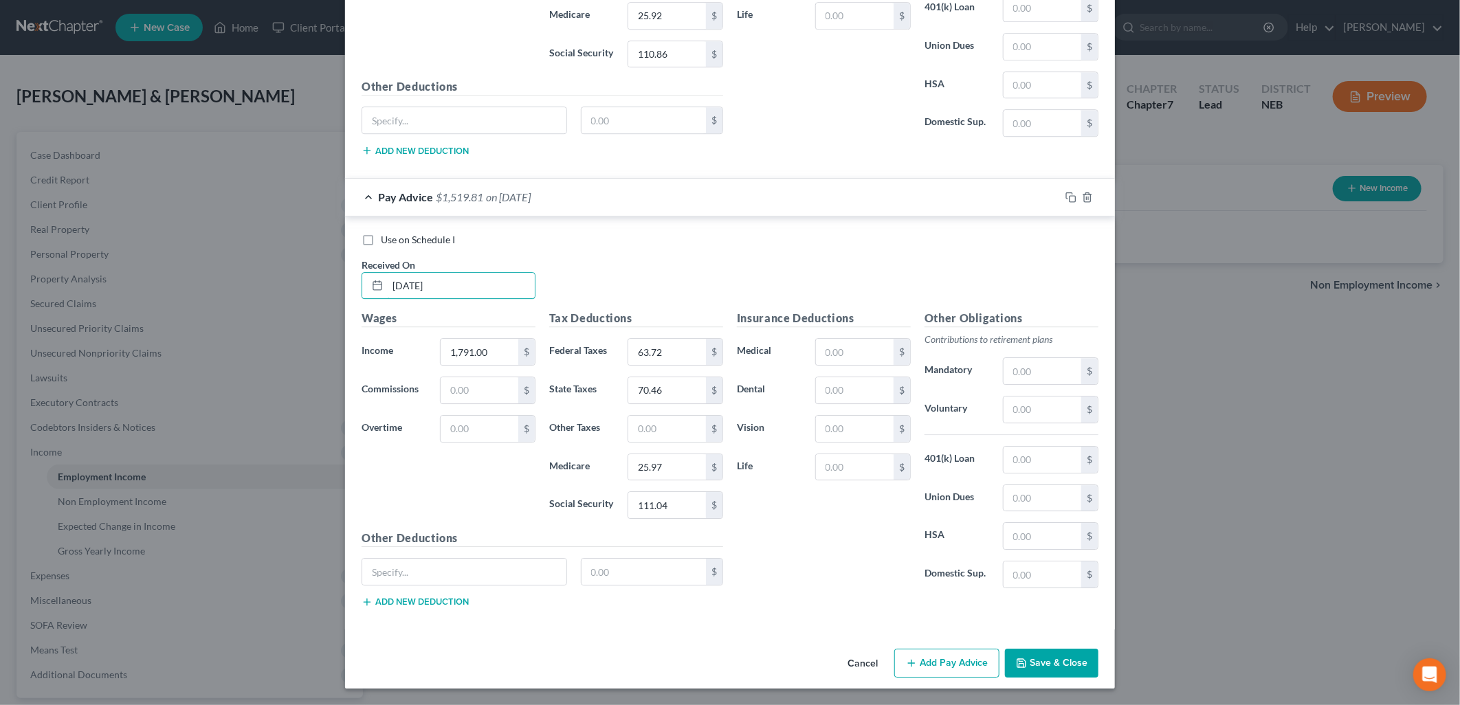
type input "[DATE]"
click at [948, 656] on button "Add Pay Advice" at bounding box center [946, 663] width 105 height 29
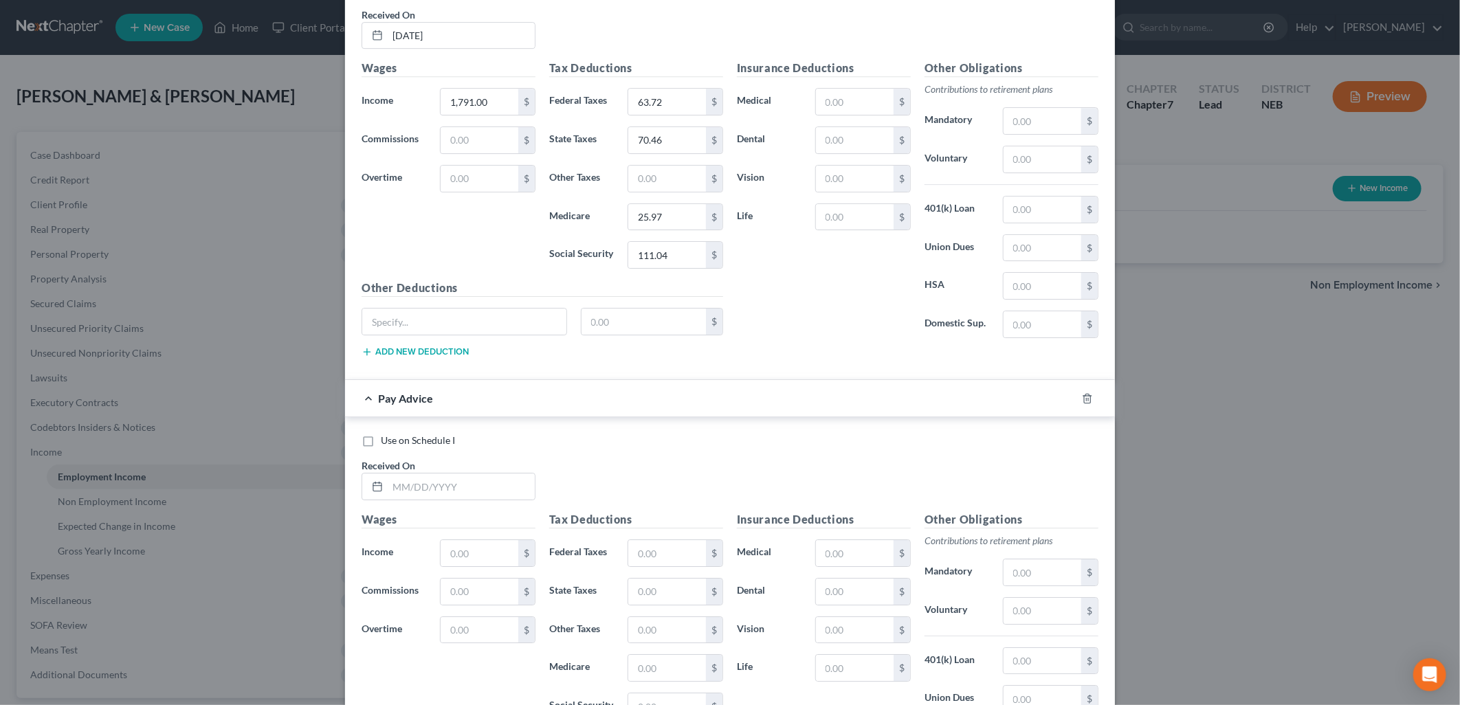
scroll to position [2974, 0]
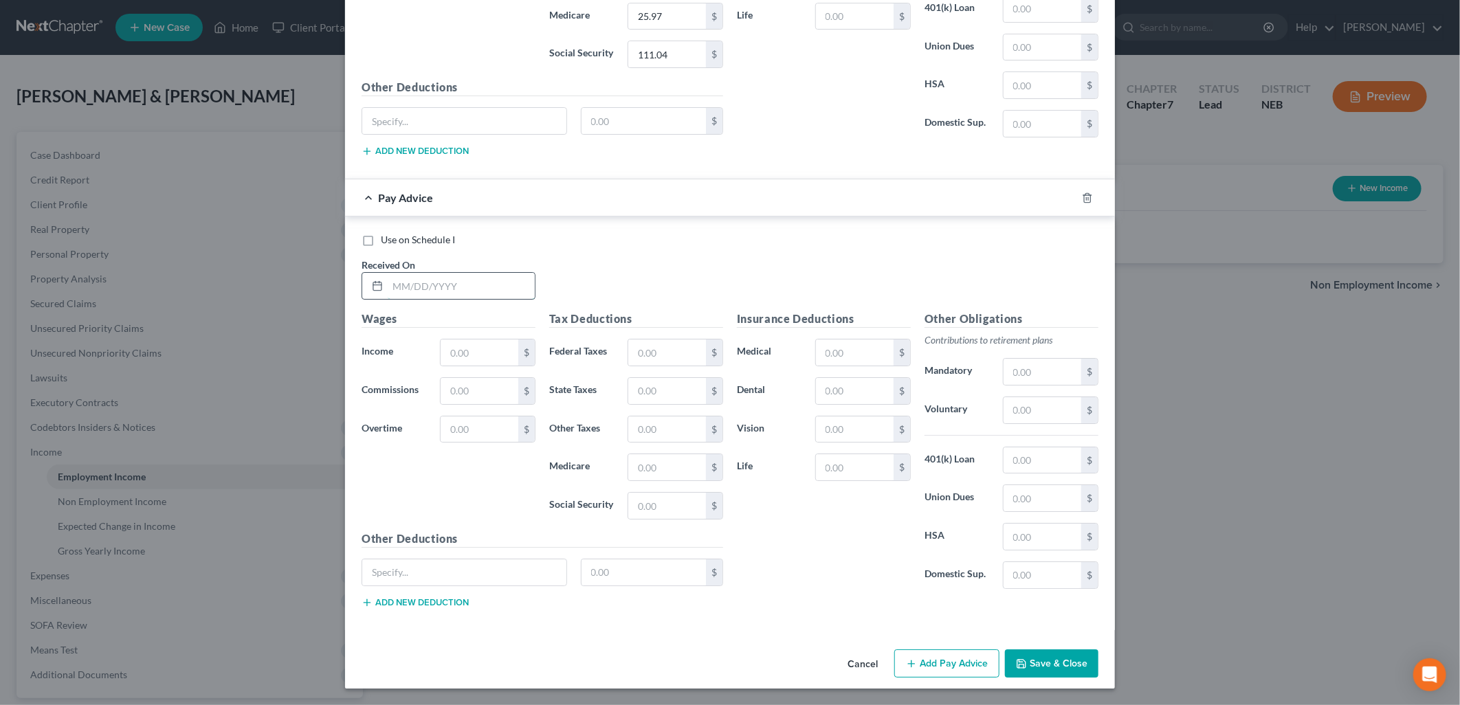
click at [458, 285] on input "text" at bounding box center [461, 286] width 147 height 26
type input "[DATE]"
type input "1,525.20"
type input "37.14"
type input "56.55"
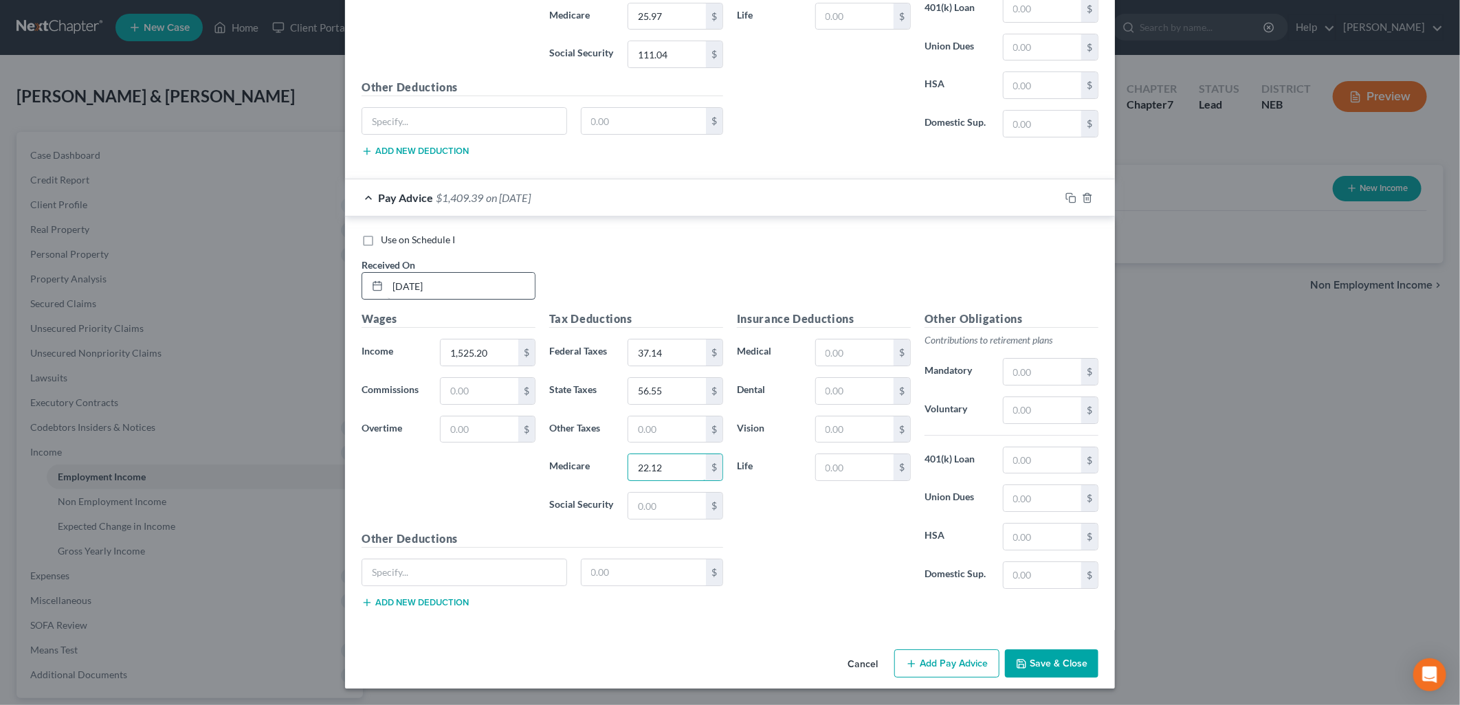
type input "22.12"
type input "94.56"
click at [961, 652] on button "Add Pay Advice" at bounding box center [946, 663] width 105 height 29
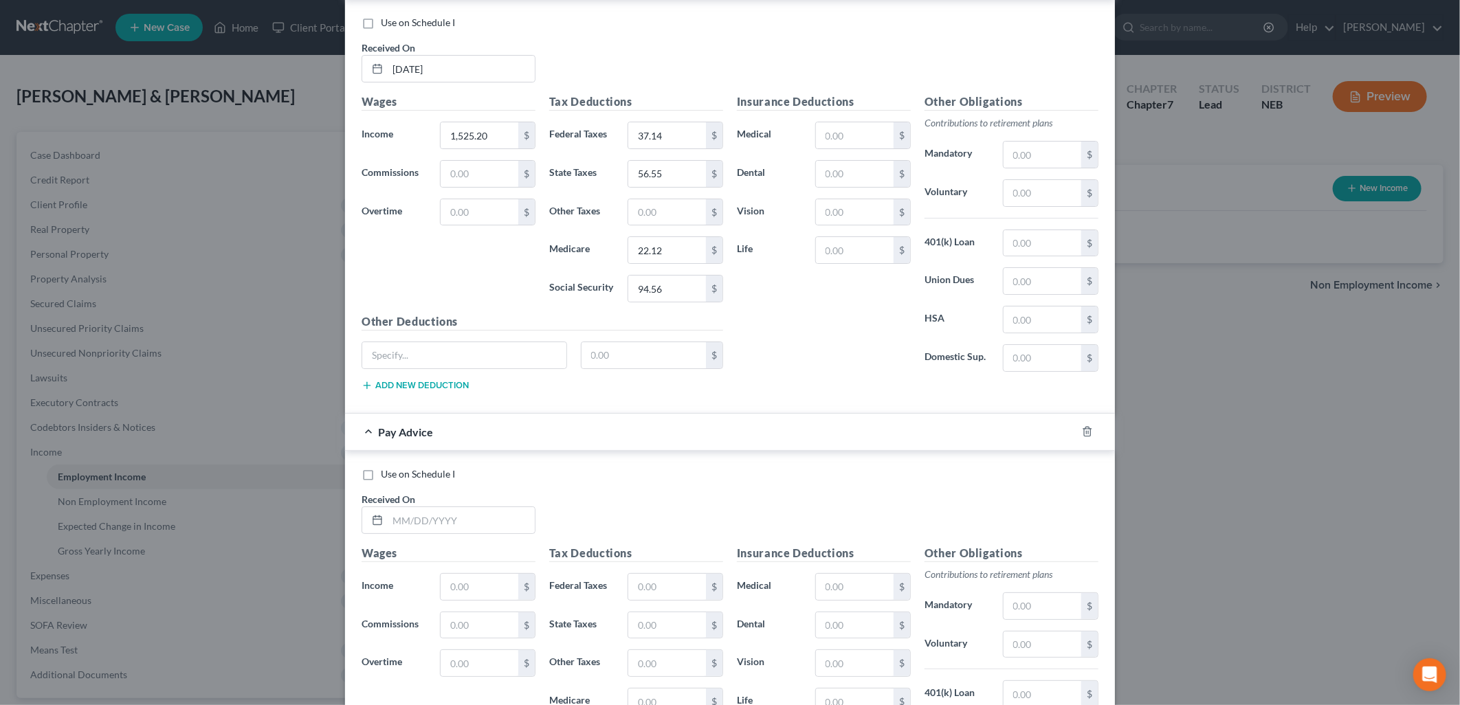
scroll to position [3427, 0]
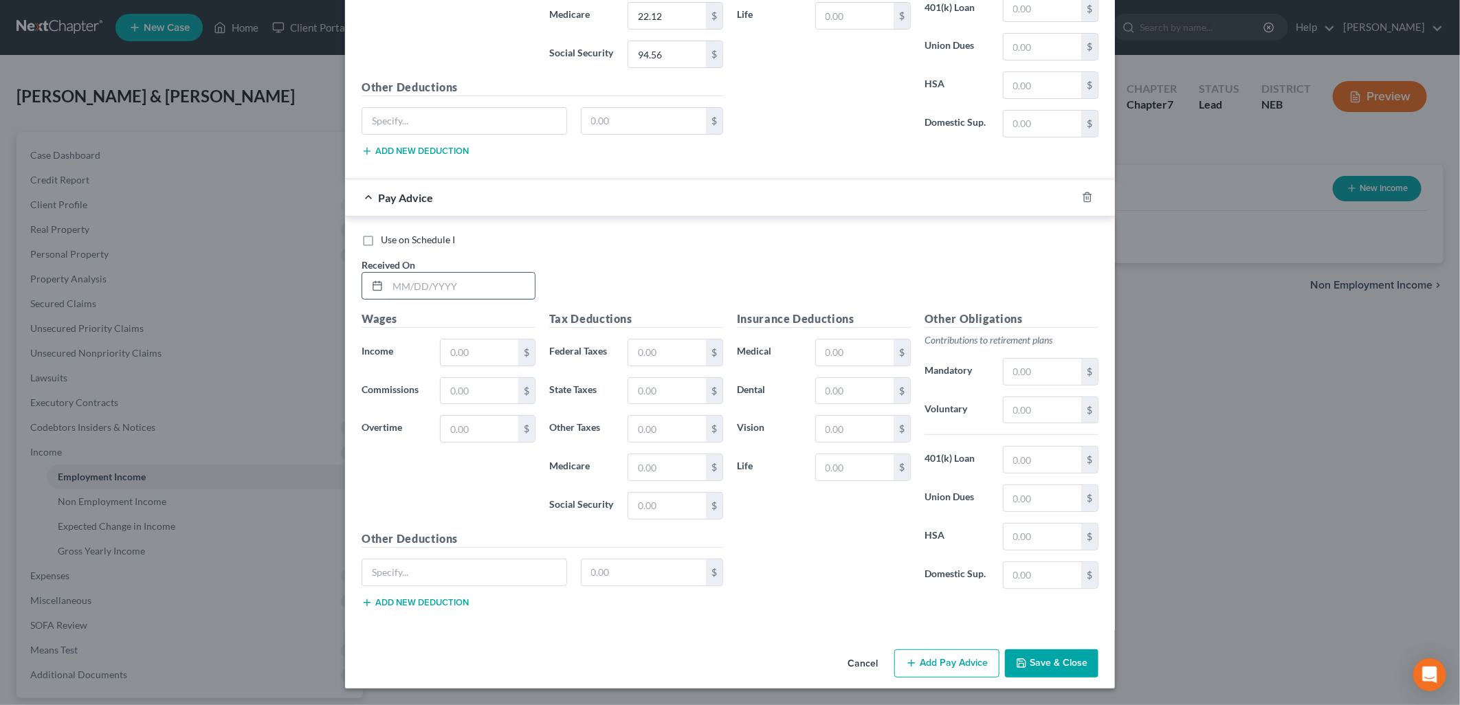
click at [455, 285] on input "text" at bounding box center [461, 286] width 147 height 26
type input "[DATE]"
type input "1,561.20"
type input "40.74"
type input "2"
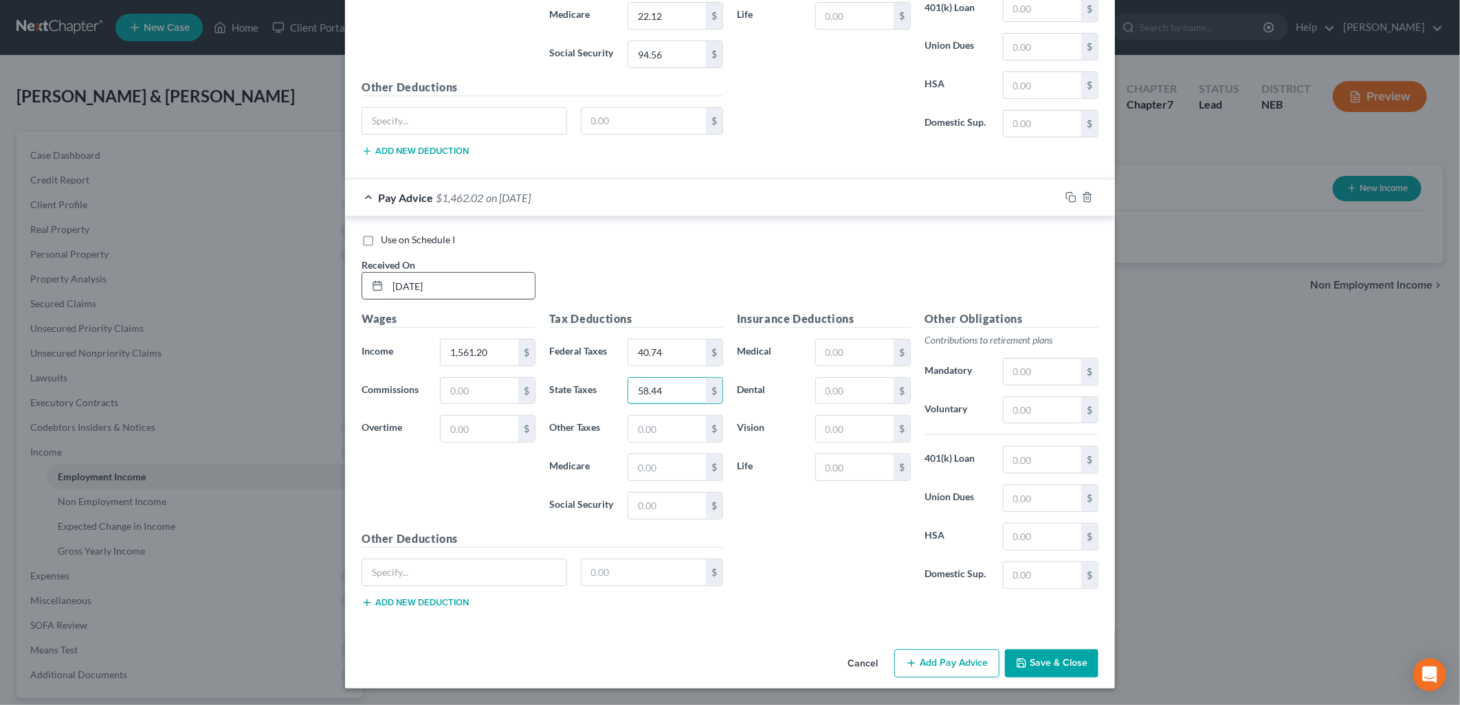
type input "58.44"
type input "22.64"
type input "96.80"
click at [957, 660] on button "Add Pay Advice" at bounding box center [946, 663] width 105 height 29
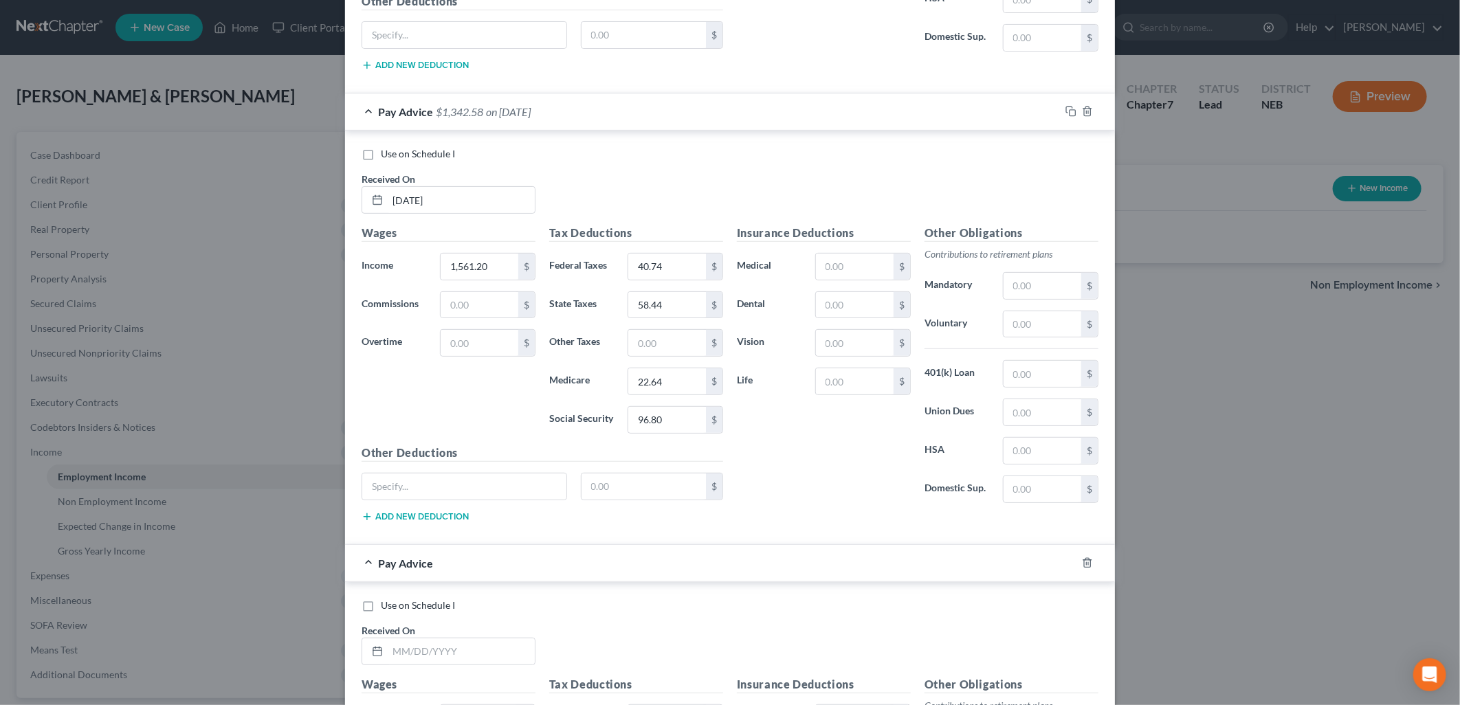
scroll to position [3879, 0]
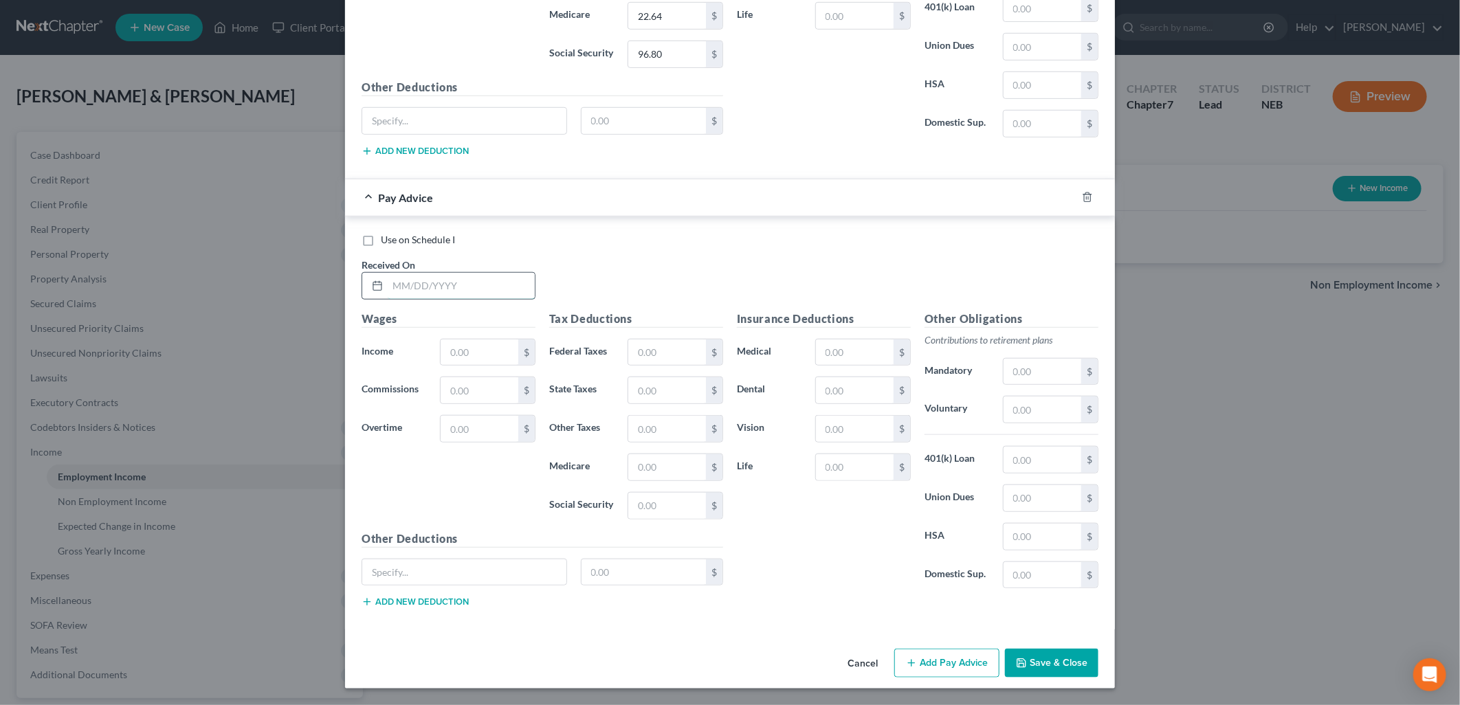
click at [441, 279] on input "text" at bounding box center [461, 286] width 147 height 26
type input "[DATE]"
type input "1,564.80"
type input "41.10"
type input "58.63"
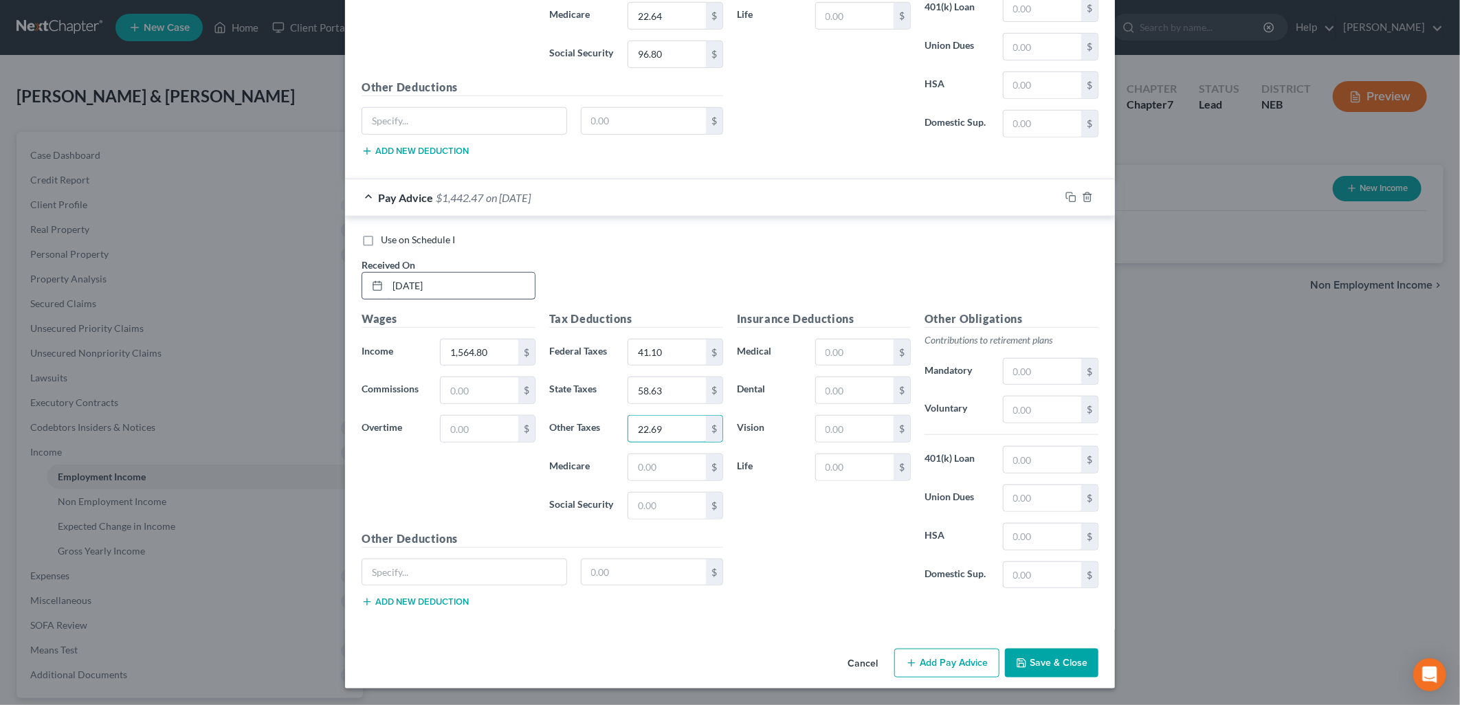
type input "22.69"
type input "97.02"
click at [944, 656] on button "Add Pay Advice" at bounding box center [946, 663] width 105 height 29
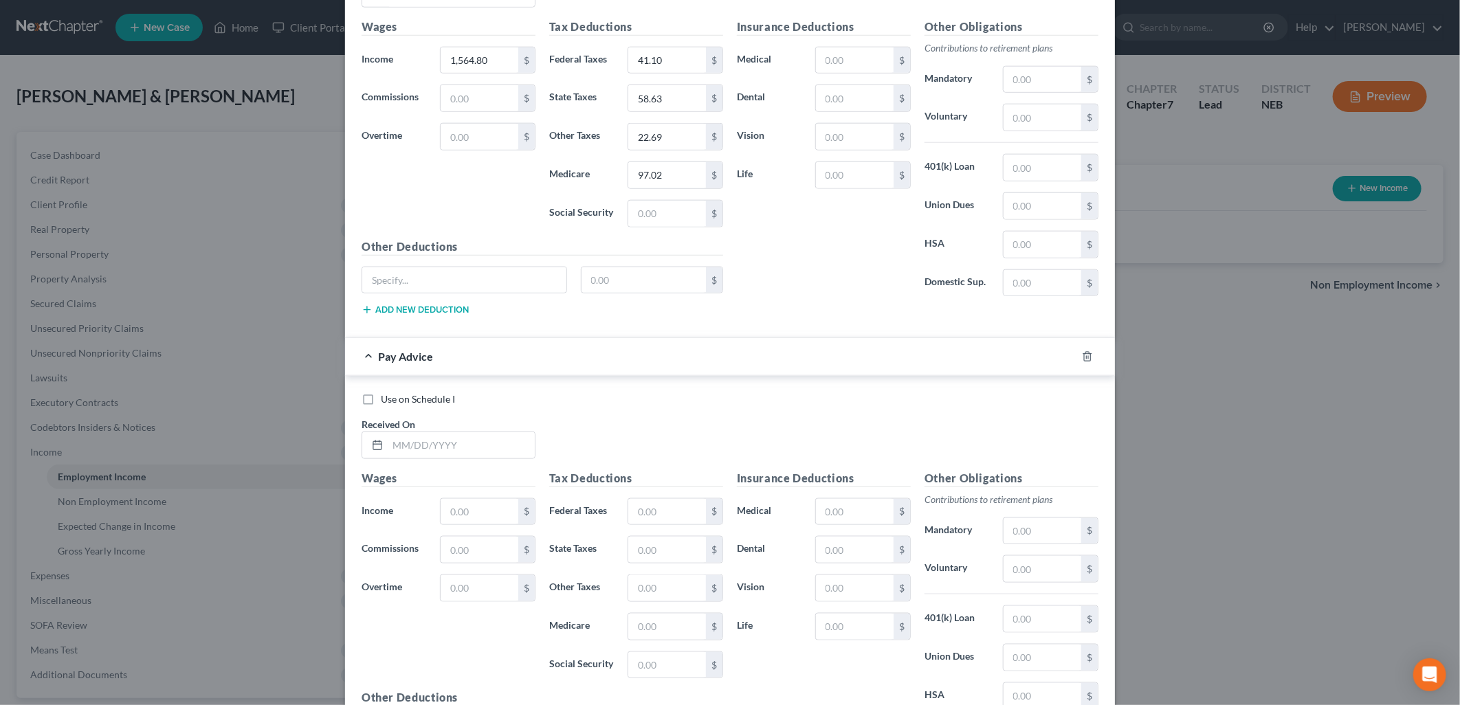
scroll to position [4332, 0]
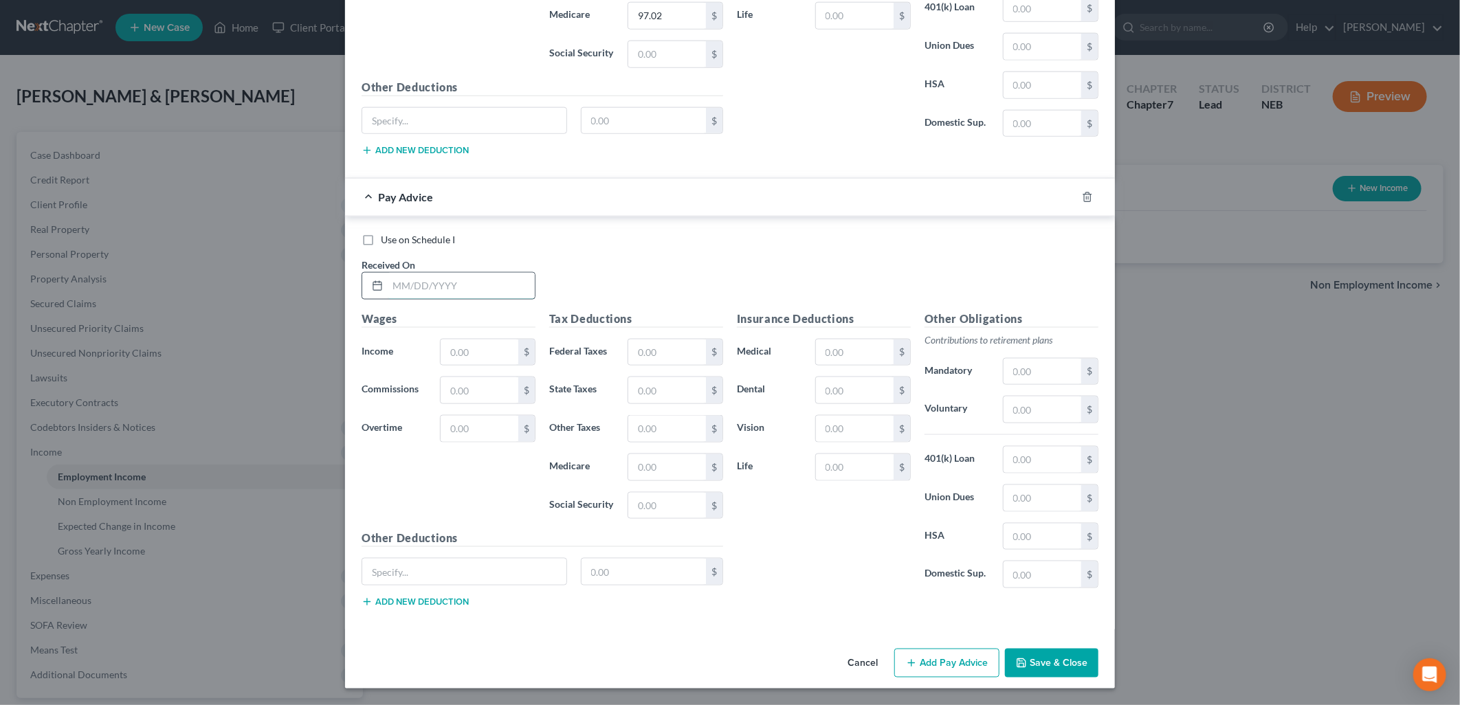
click at [414, 287] on input "text" at bounding box center [461, 286] width 147 height 26
type input "[DATE]"
type input "1,390.20"
type input "23.64"
type input "49.65"
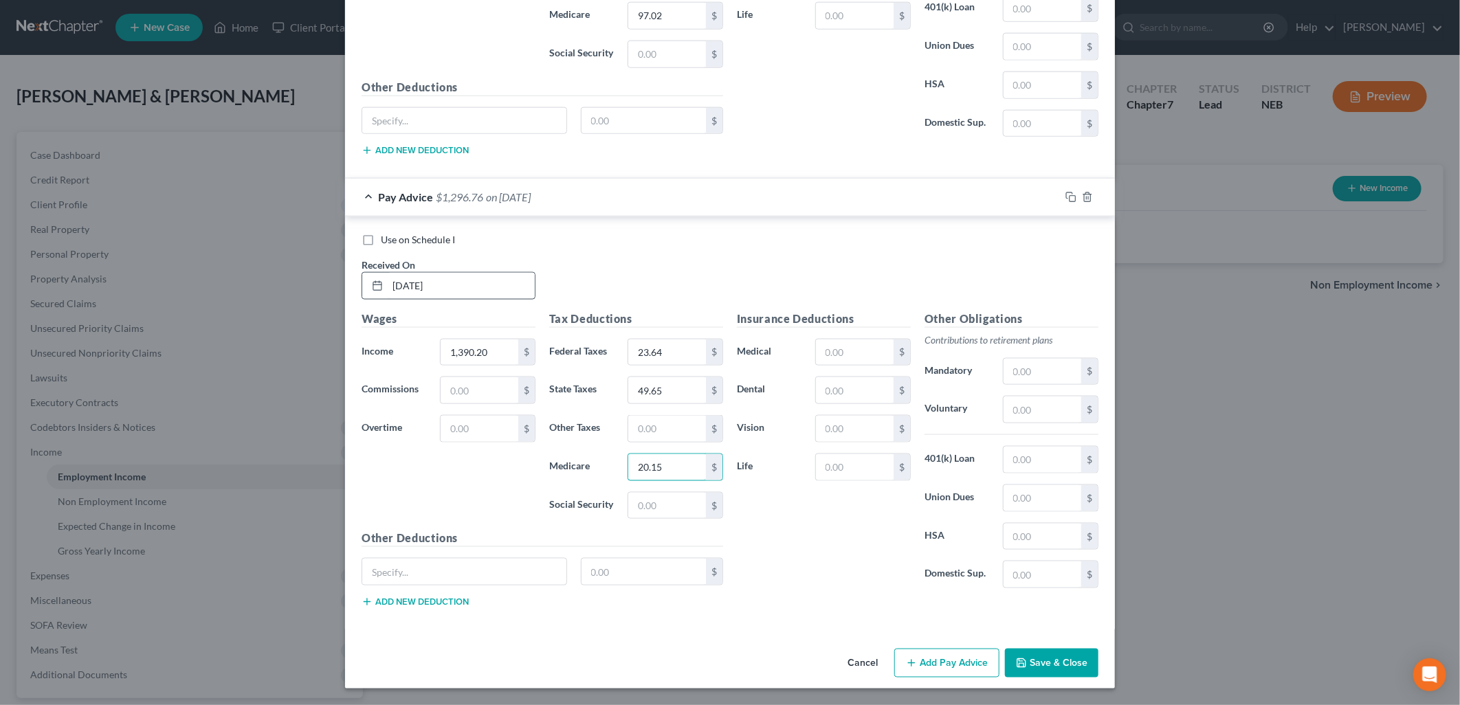
type input "20.15"
type input "86.19"
click at [942, 656] on button "Add Pay Advice" at bounding box center [946, 663] width 105 height 29
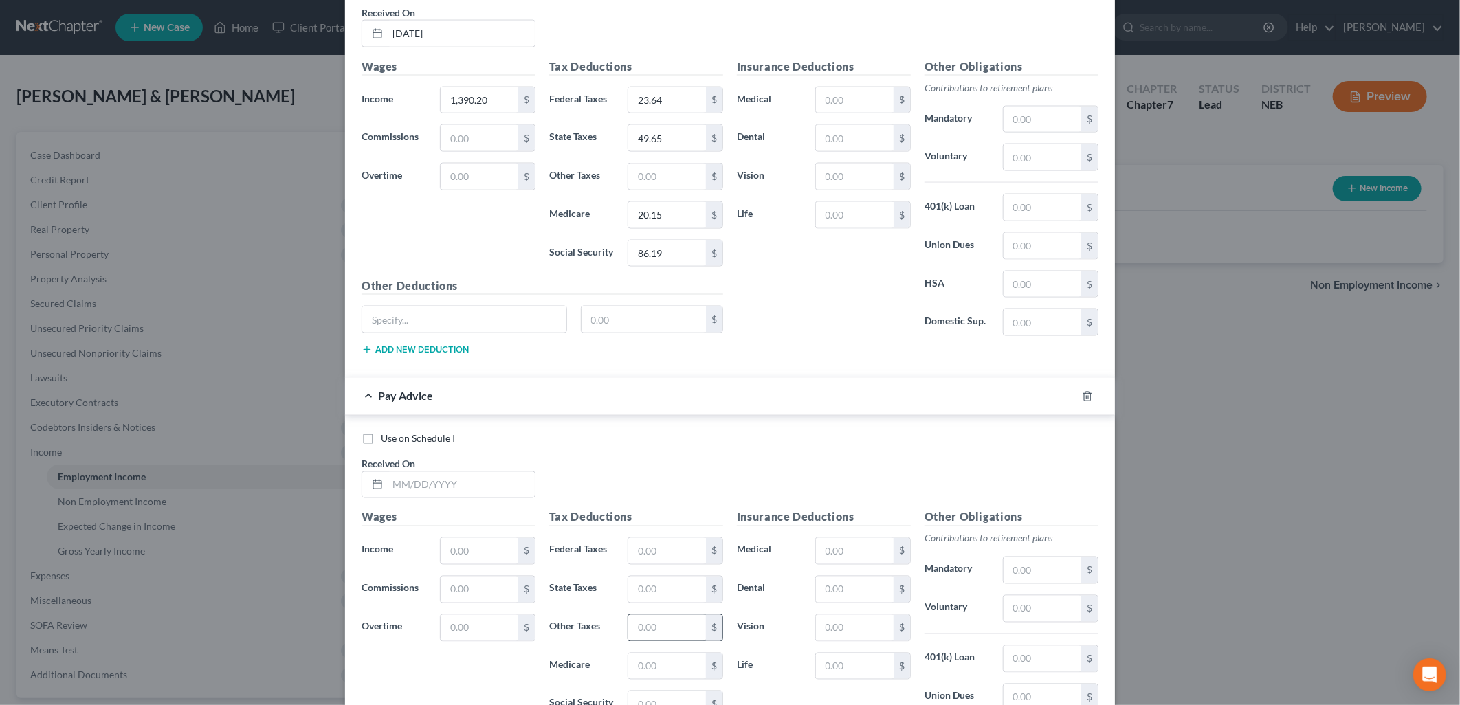
scroll to position [4785, 0]
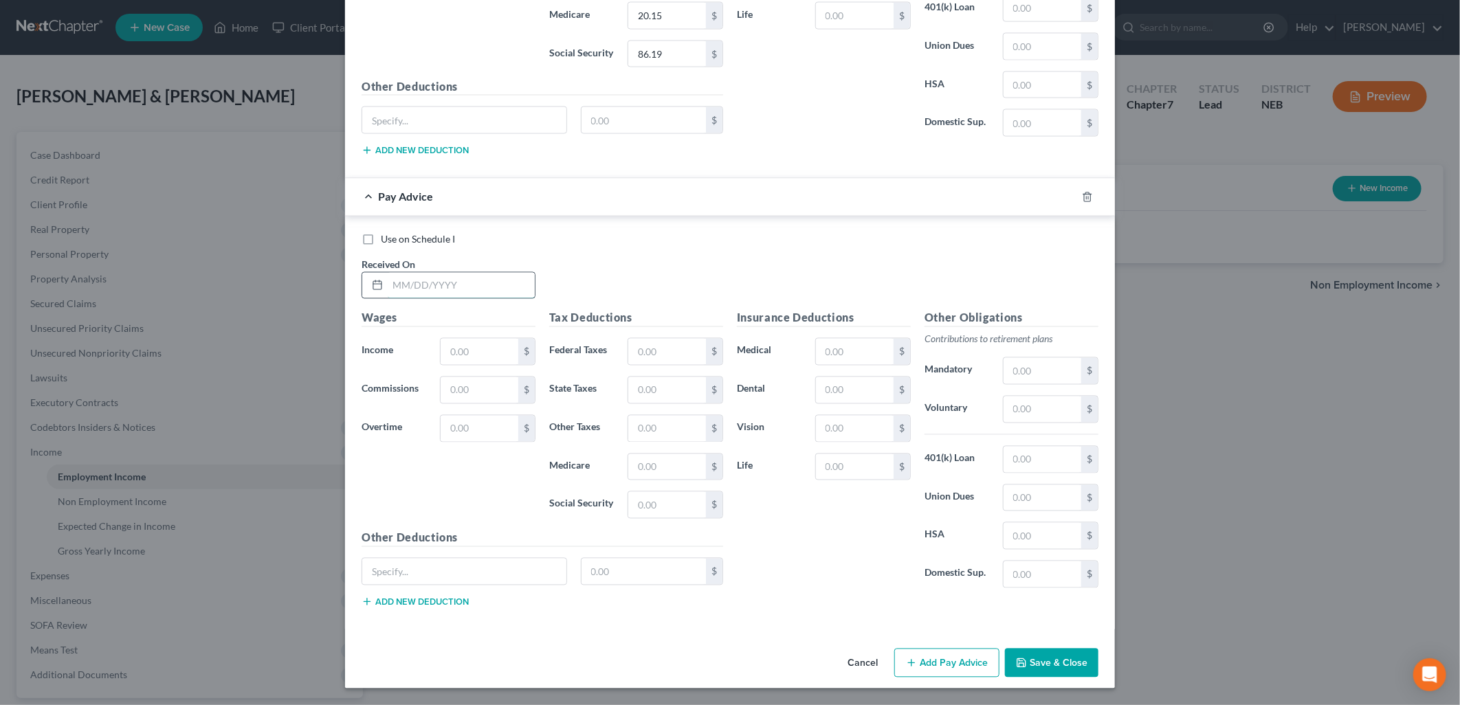
click at [412, 275] on input "text" at bounding box center [461, 286] width 147 height 26
type input "[DATE]"
type input "1,549.80"
type input "39.60"
type input "57.84"
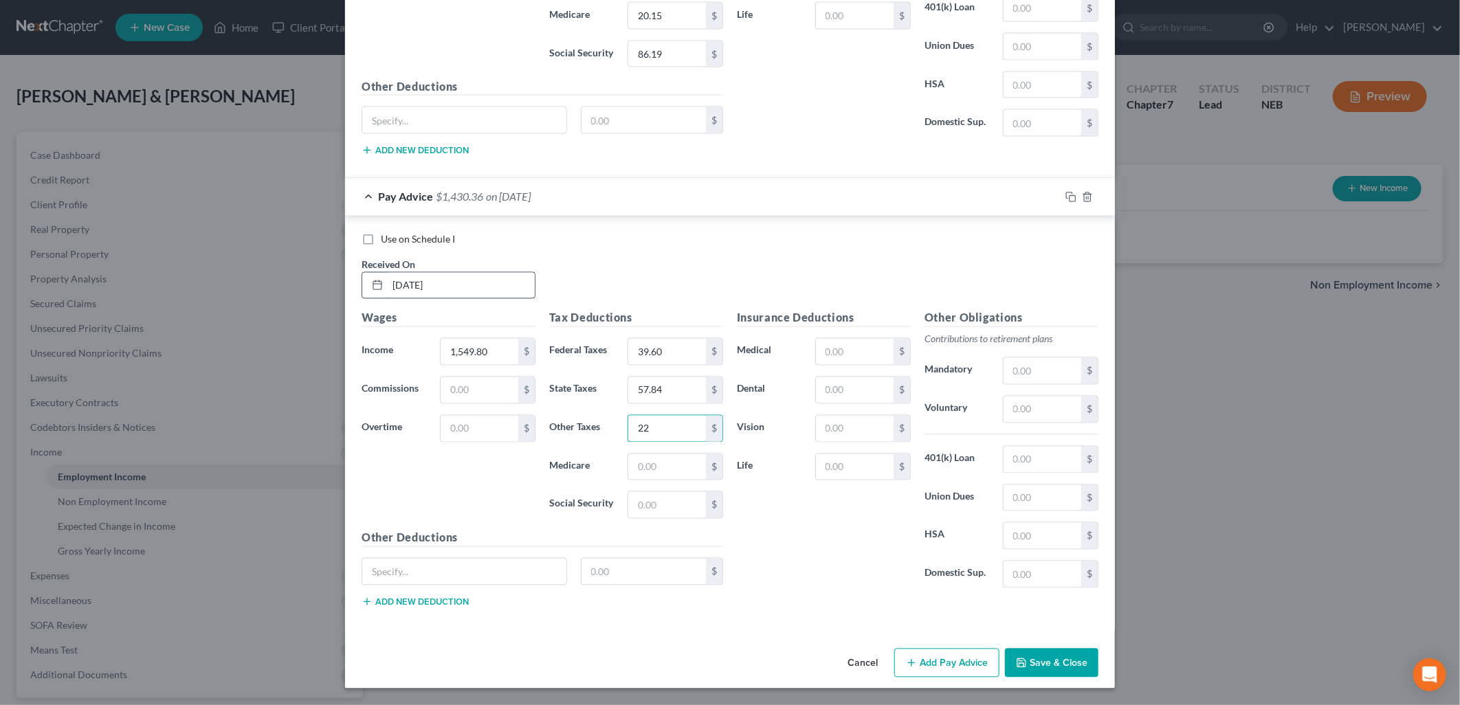
type input "2"
type input "22.48"
type input "96.09"
drag, startPoint x: 943, startPoint y: 661, endPoint x: 878, endPoint y: 601, distance: 88.0
click at [942, 660] on button "Add Pay Advice" at bounding box center [946, 663] width 105 height 29
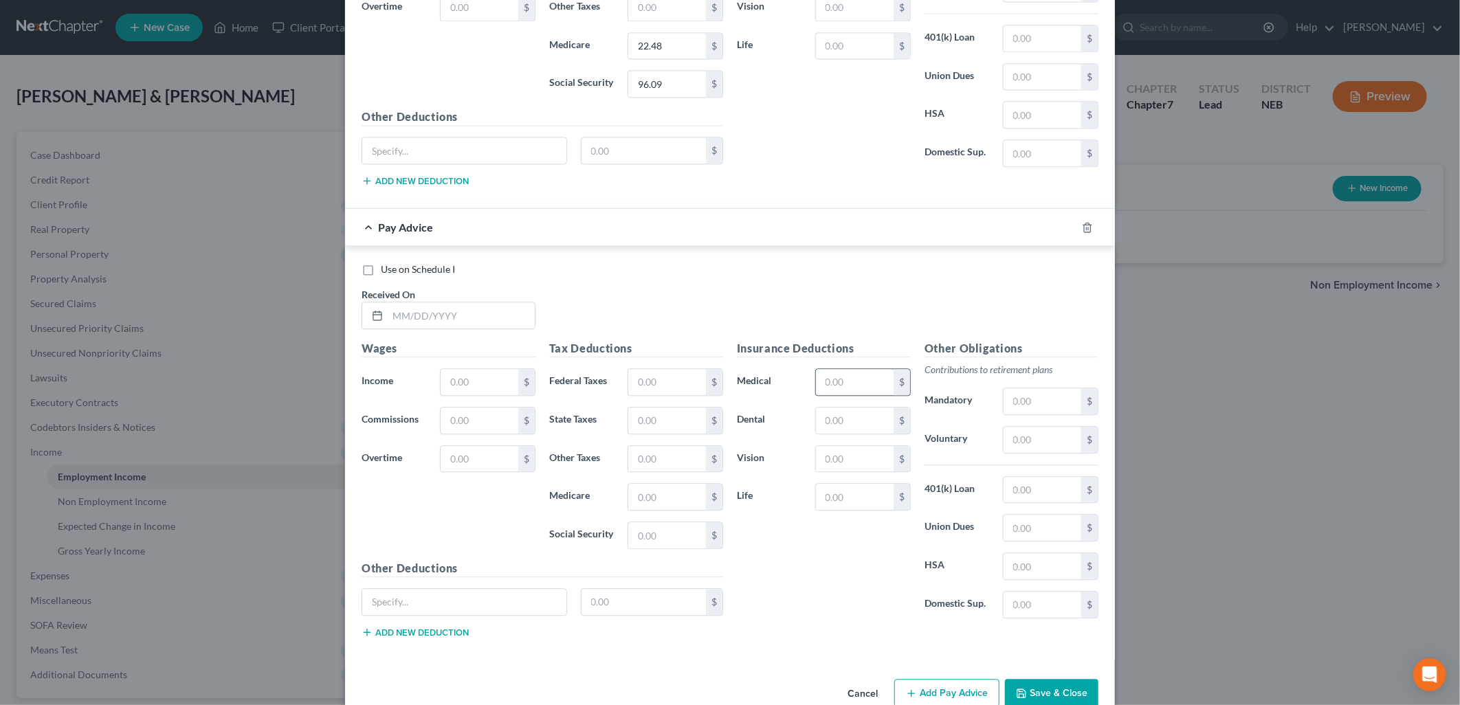
scroll to position [5237, 0]
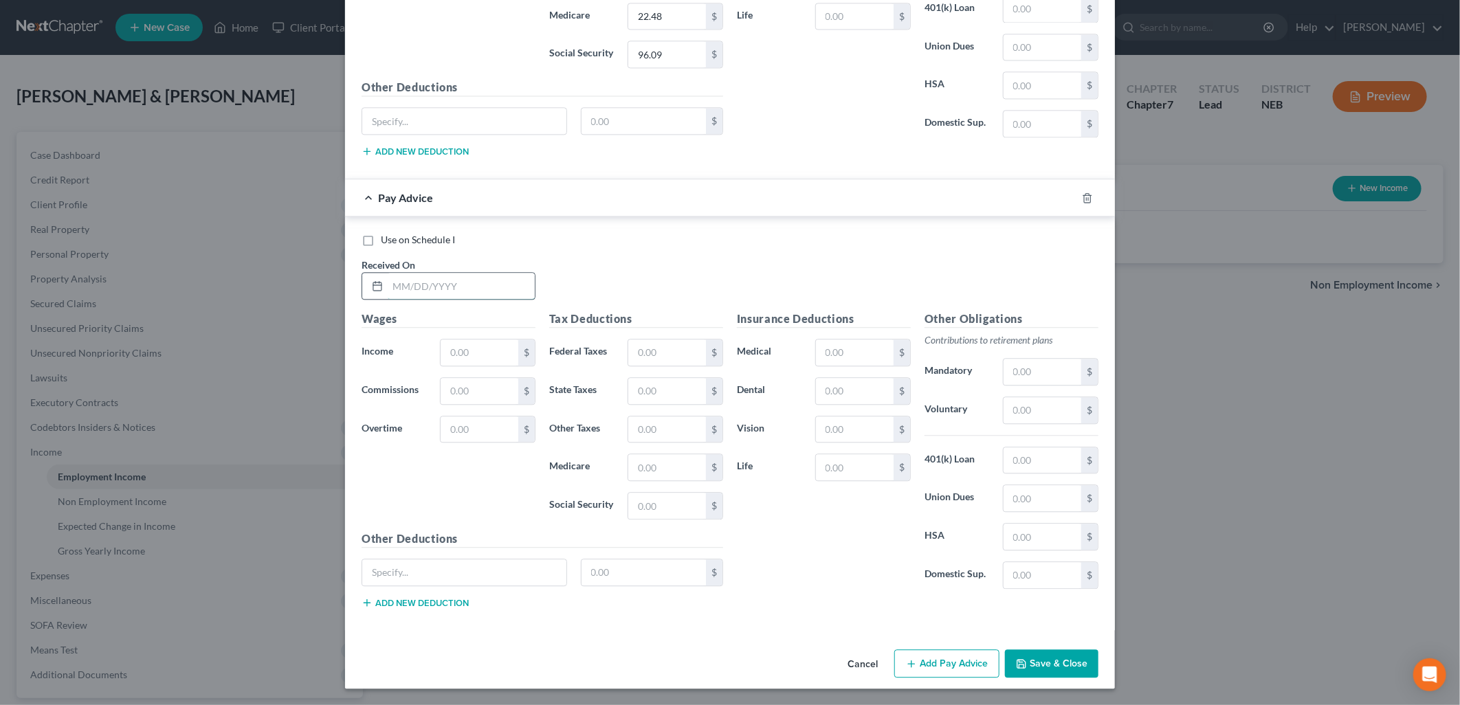
click at [444, 285] on input "text" at bounding box center [461, 286] width 147 height 26
type input "[DATE]"
click at [449, 349] on input "2,836.40" at bounding box center [480, 352] width 78 height 26
type input "3,836.40"
type input "38.70"
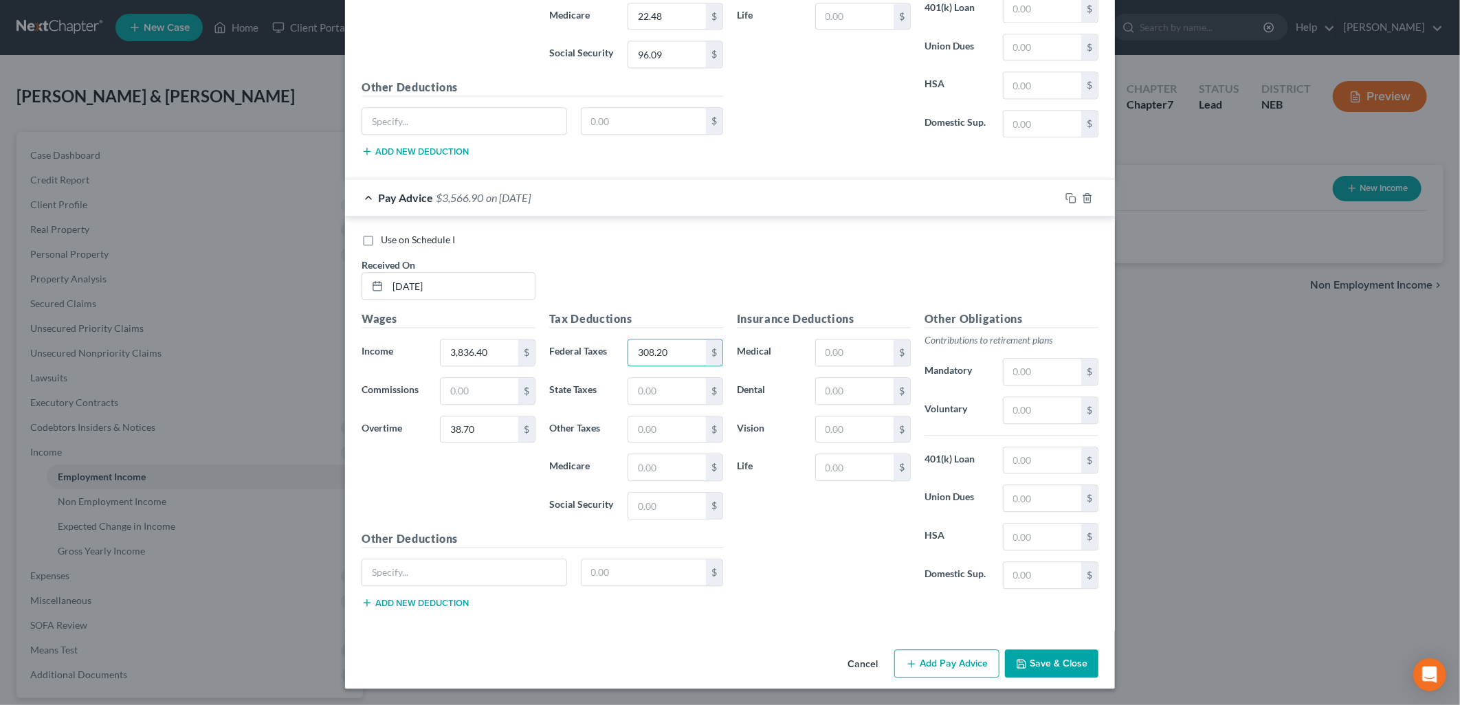
type input "308.20"
type input "180.96"
type input "56.18"
type input "240.25"
click at [948, 661] on button "Add Pay Advice" at bounding box center [946, 663] width 105 height 29
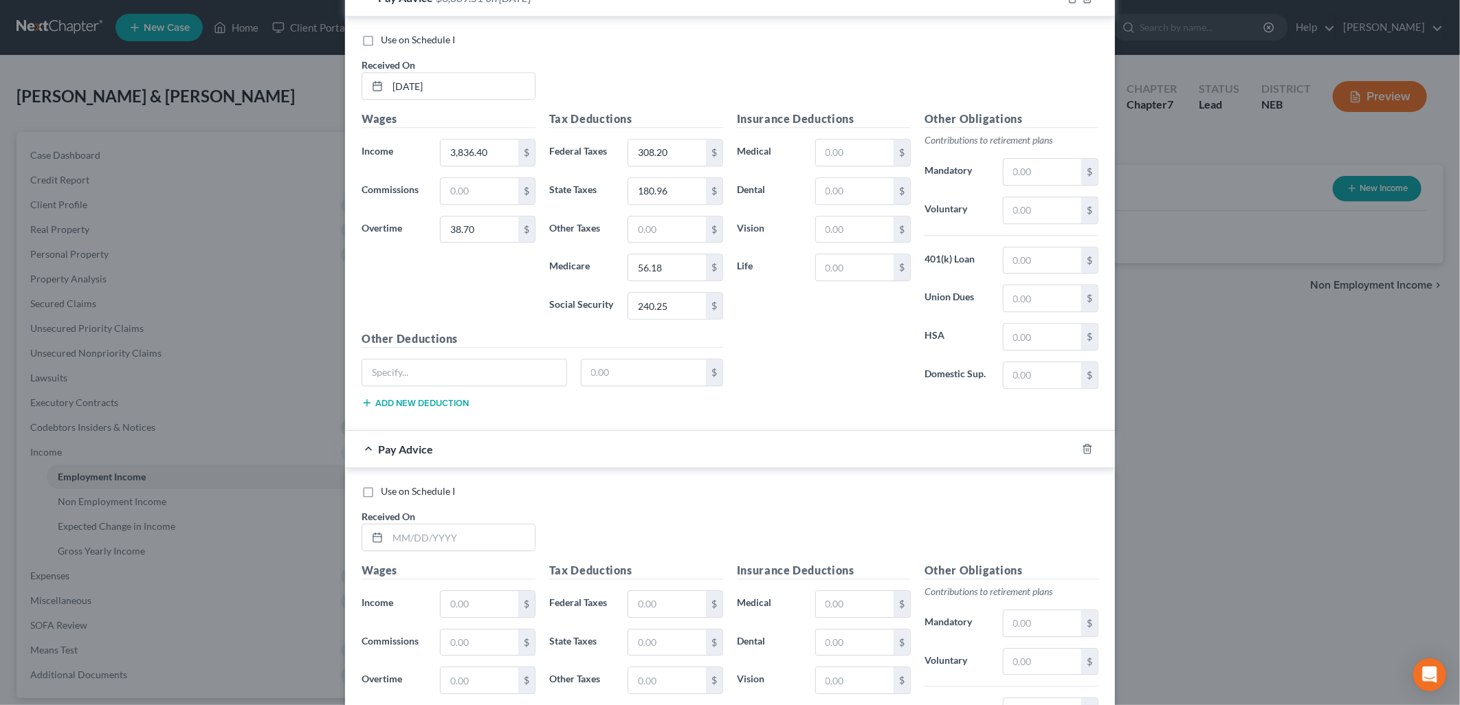
scroll to position [5689, 0]
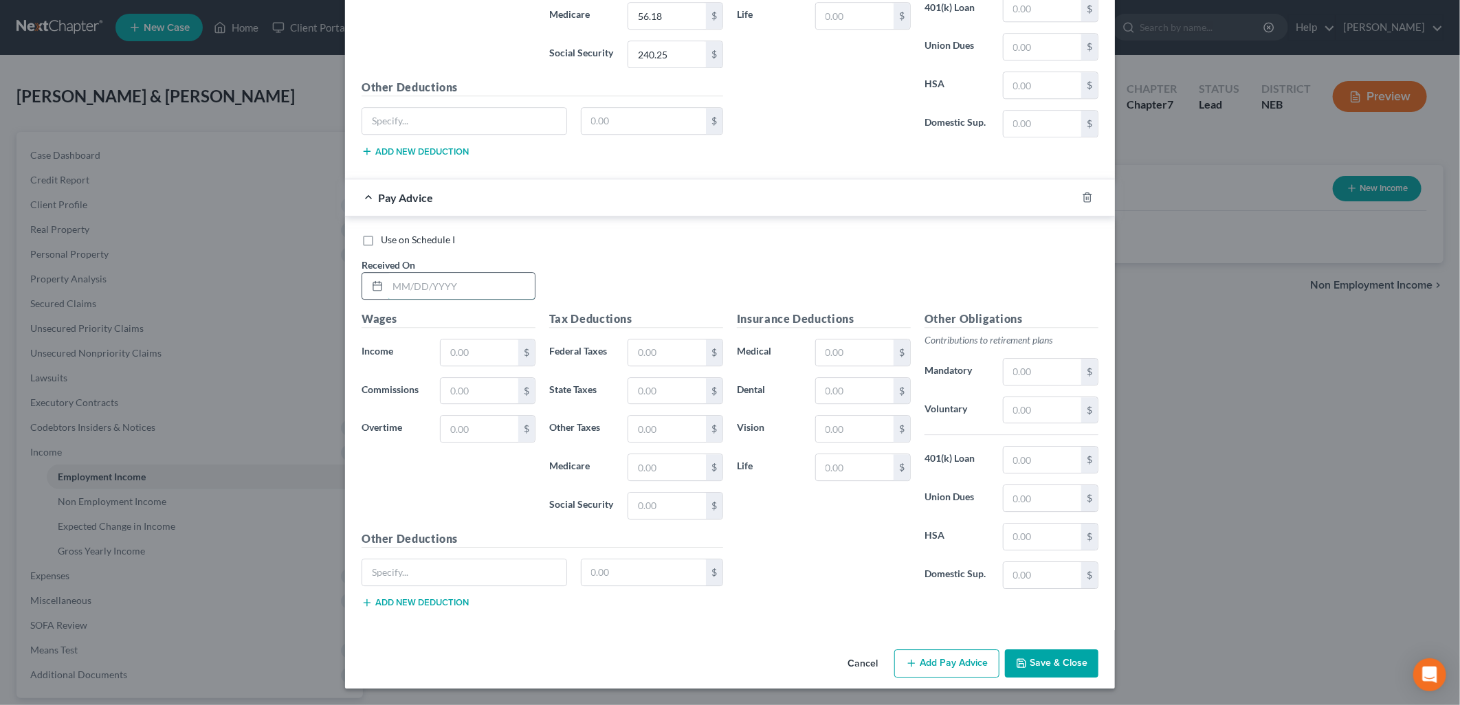
click at [445, 286] on input "text" at bounding box center [461, 286] width 147 height 26
type input "[DATE]"
type input "1"
type input "1,501.80"
type input "34.80"
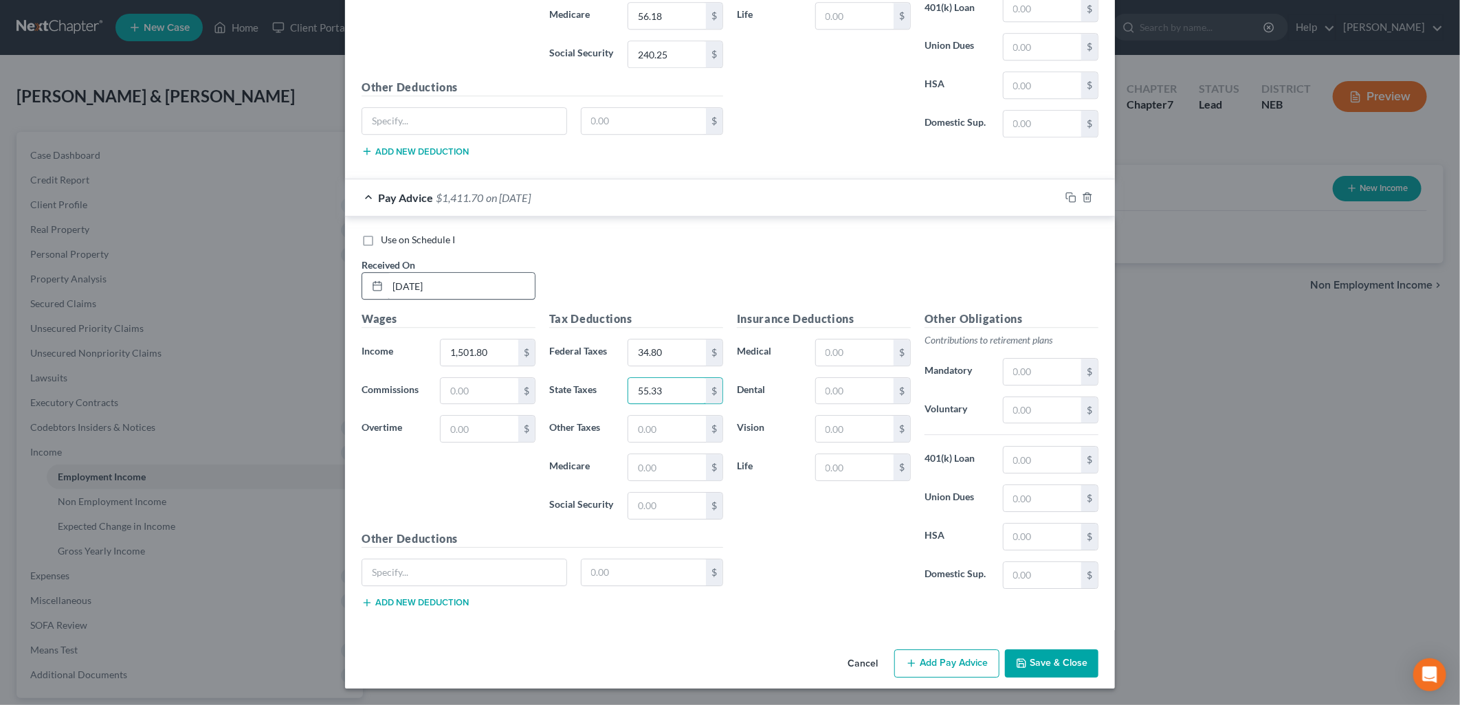
type input "55.33"
type input "21.78"
type input "93.11"
type input "q"
click at [932, 658] on button "Add Pay Advice" at bounding box center [946, 663] width 105 height 29
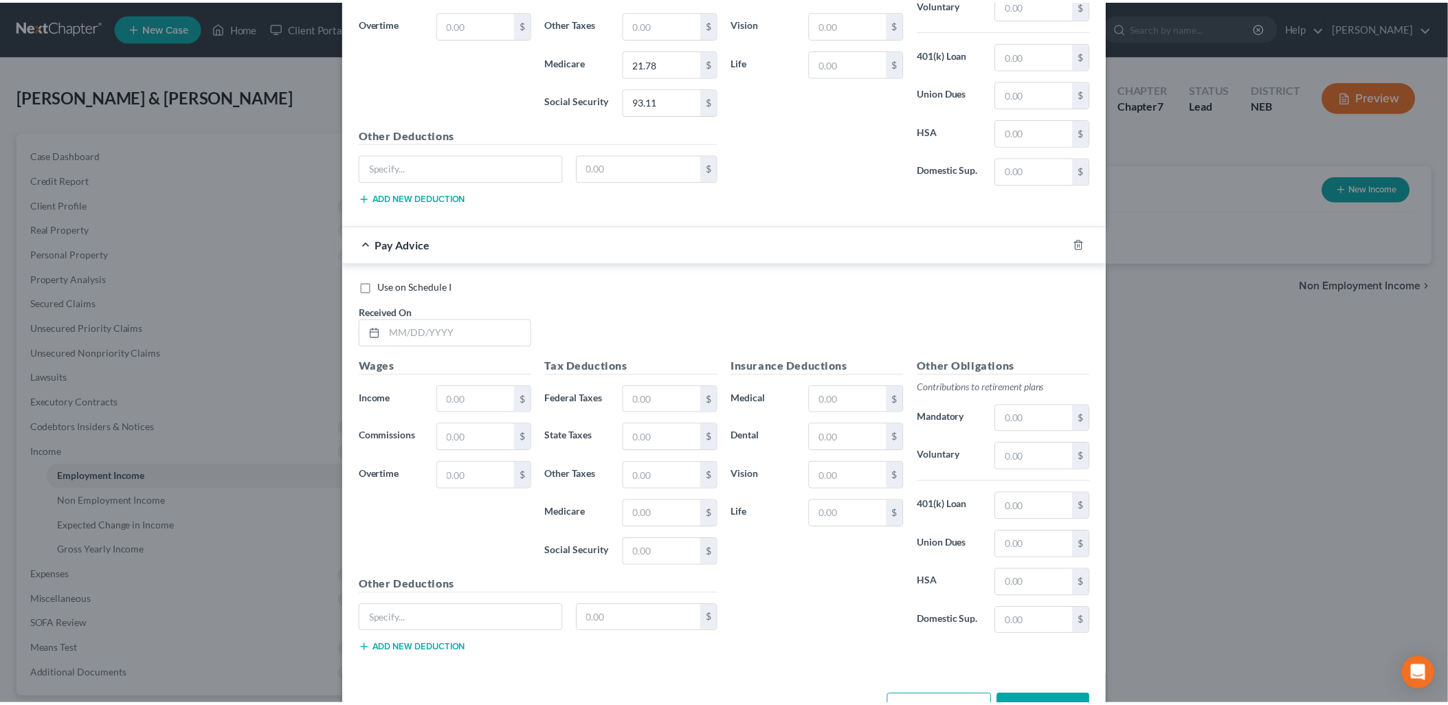
scroll to position [6142, 0]
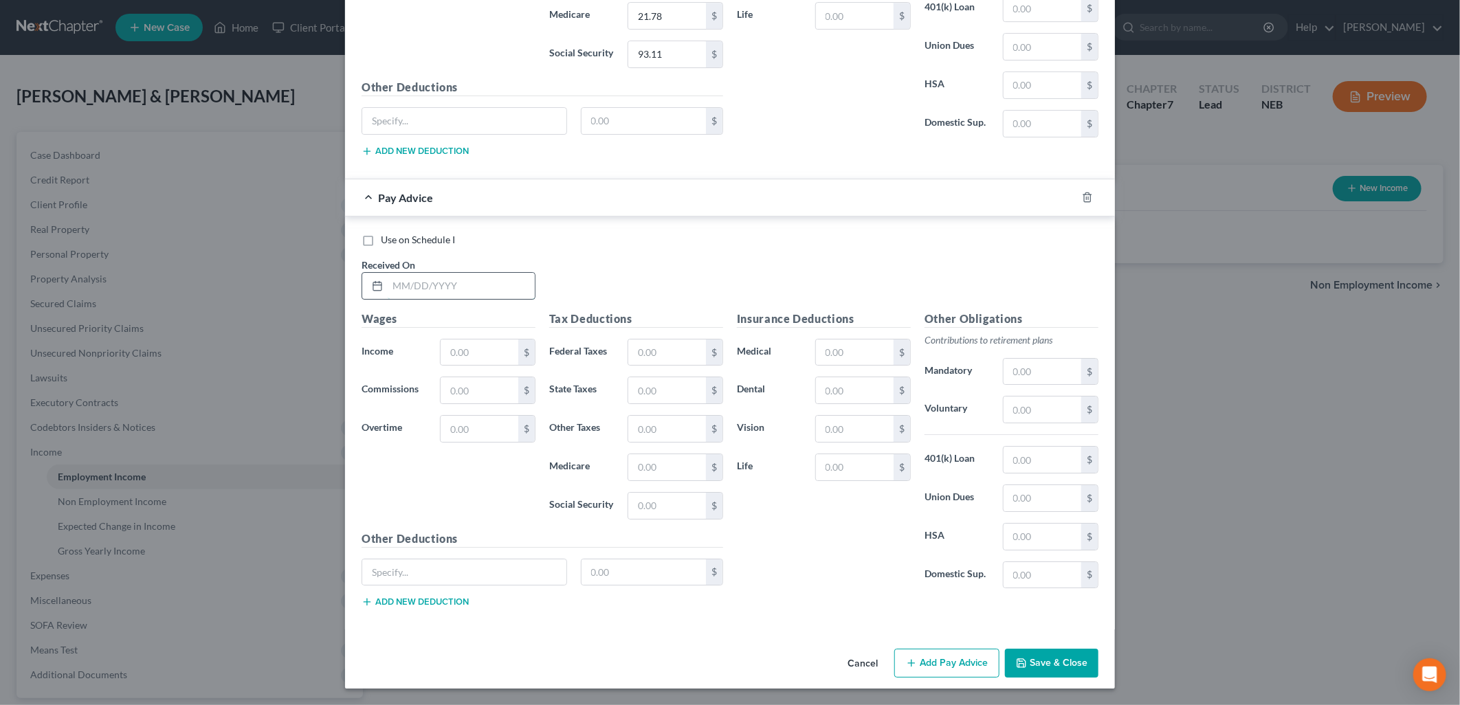
click at [416, 283] on input "text" at bounding box center [461, 286] width 147 height 26
type input "[DATE]"
type input "1,605.00"
type input "45.12"
type input "60.73"
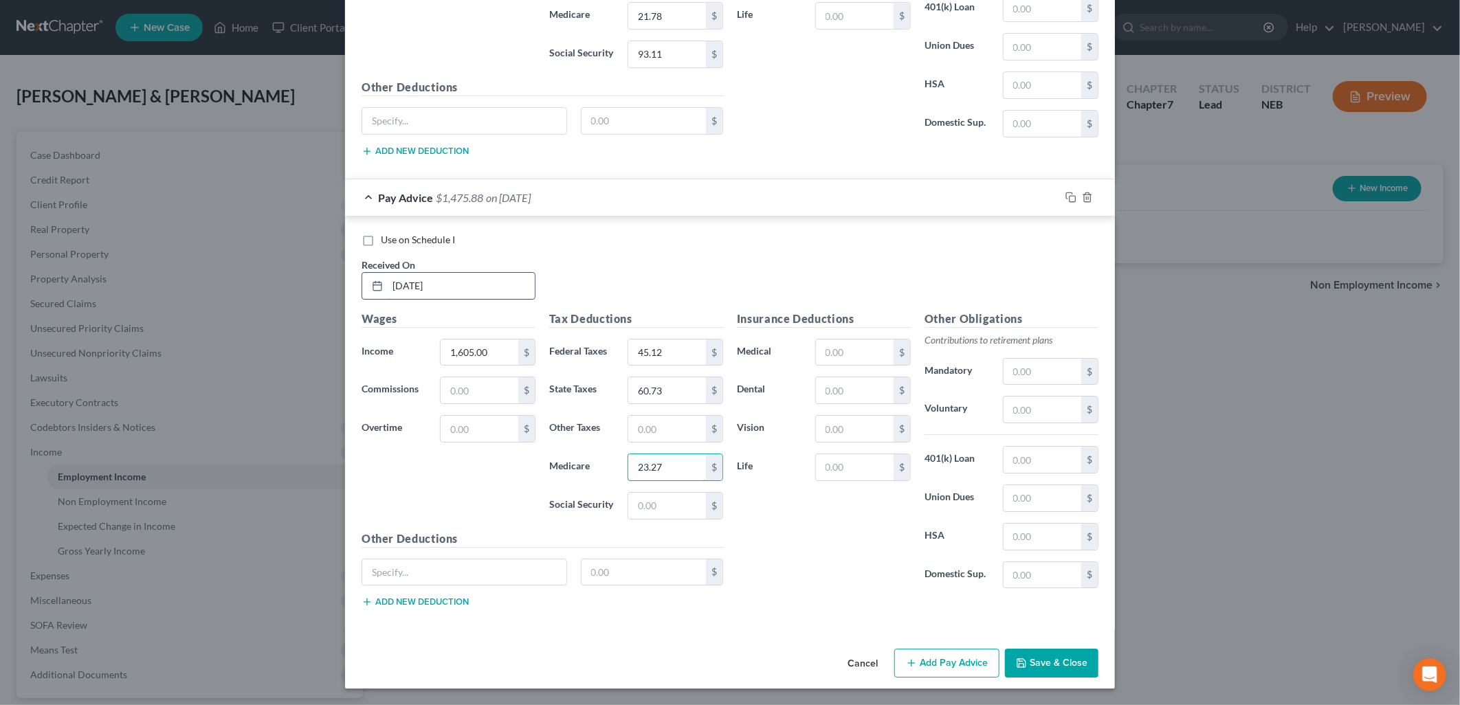
type input "23.27"
type input "99.51"
click at [1069, 668] on button "Save & Close" at bounding box center [1051, 663] width 93 height 29
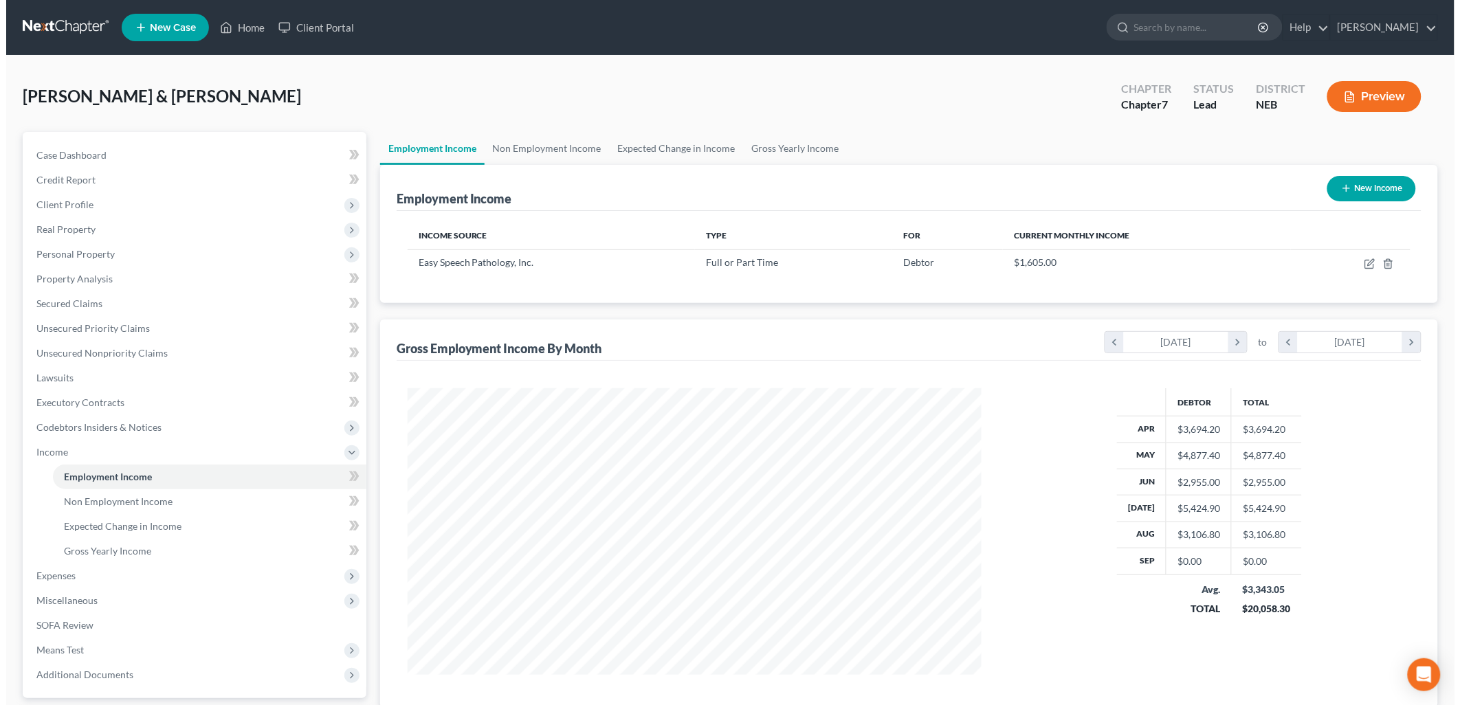
scroll to position [686957, 686642]
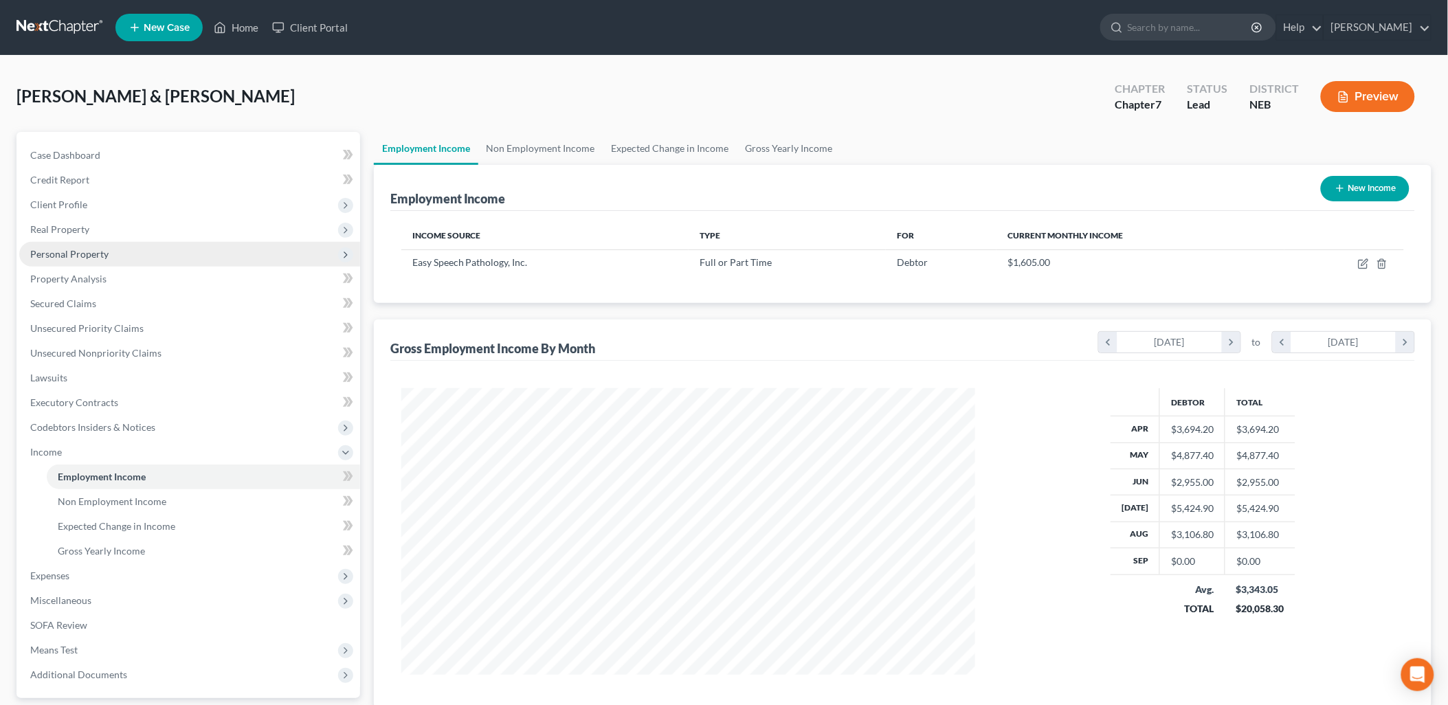
click at [74, 245] on span "Personal Property" at bounding box center [189, 254] width 341 height 25
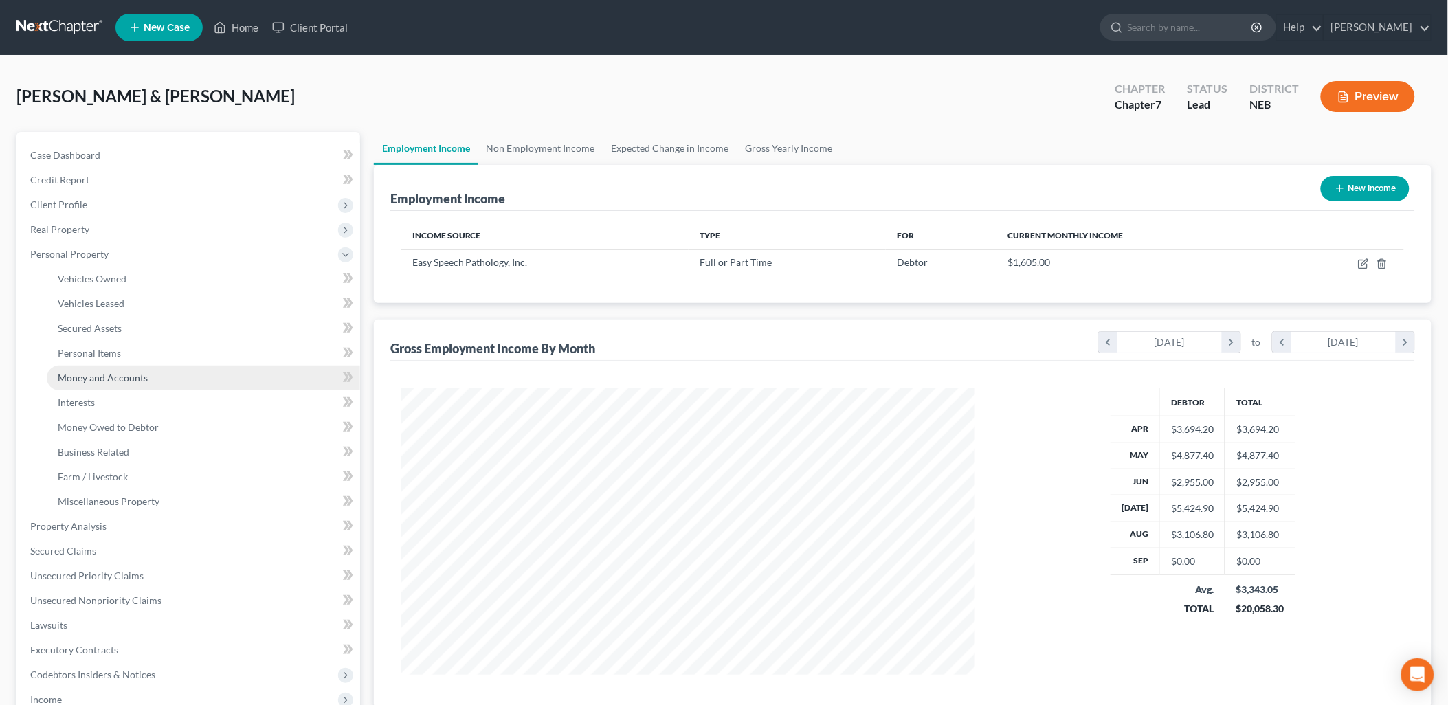
click at [153, 370] on link "Money and Accounts" at bounding box center [203, 378] width 313 height 25
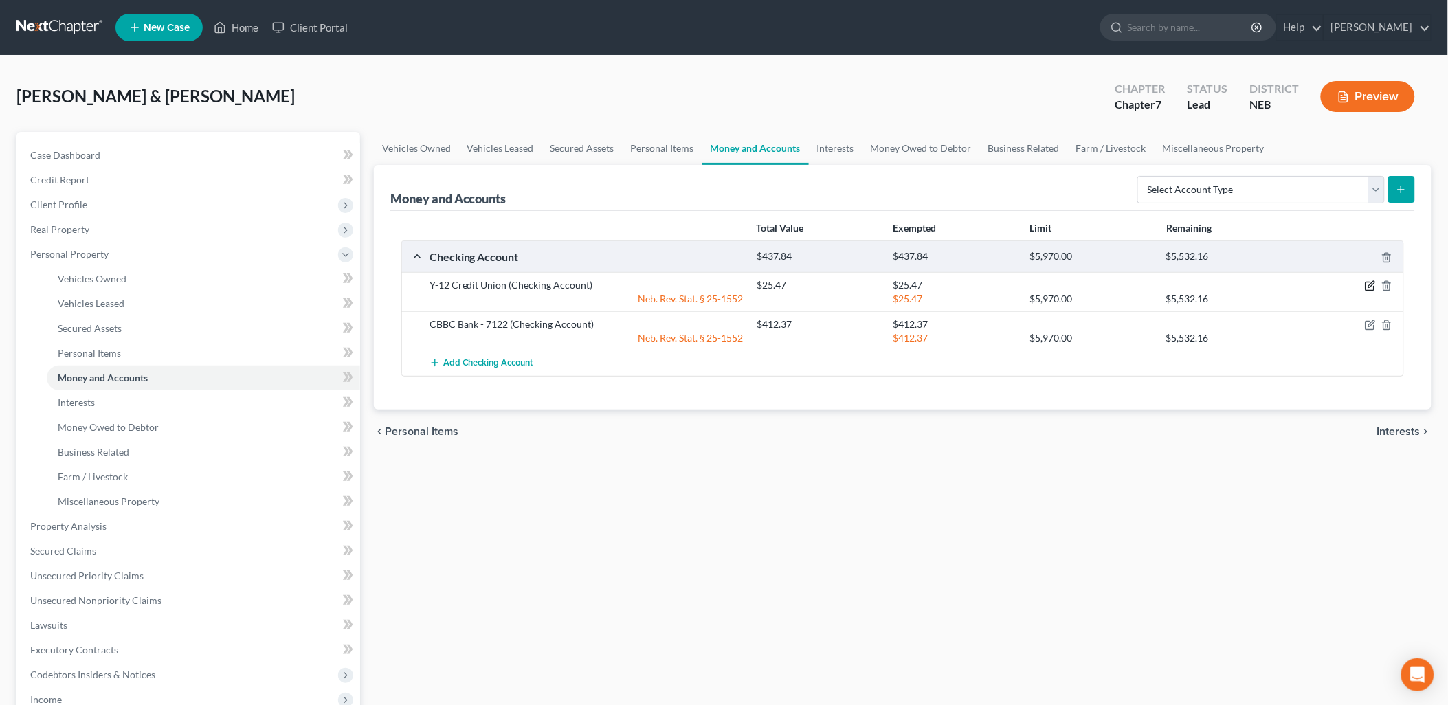
click at [1369, 283] on icon "button" at bounding box center [1370, 285] width 11 height 11
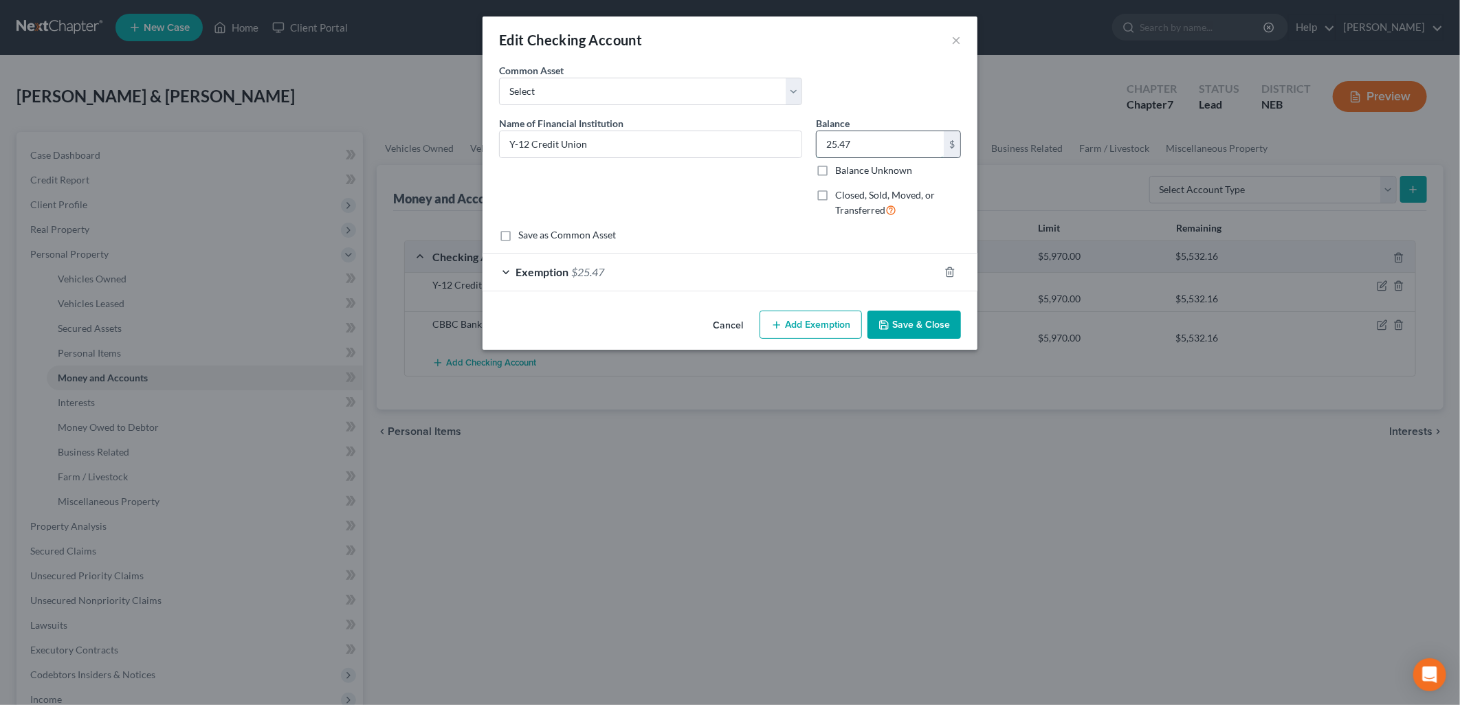
click at [920, 146] on input "25.47" at bounding box center [879, 144] width 127 height 26
type input "1.00"
click at [553, 264] on div "Exemption $25.47" at bounding box center [710, 272] width 456 height 36
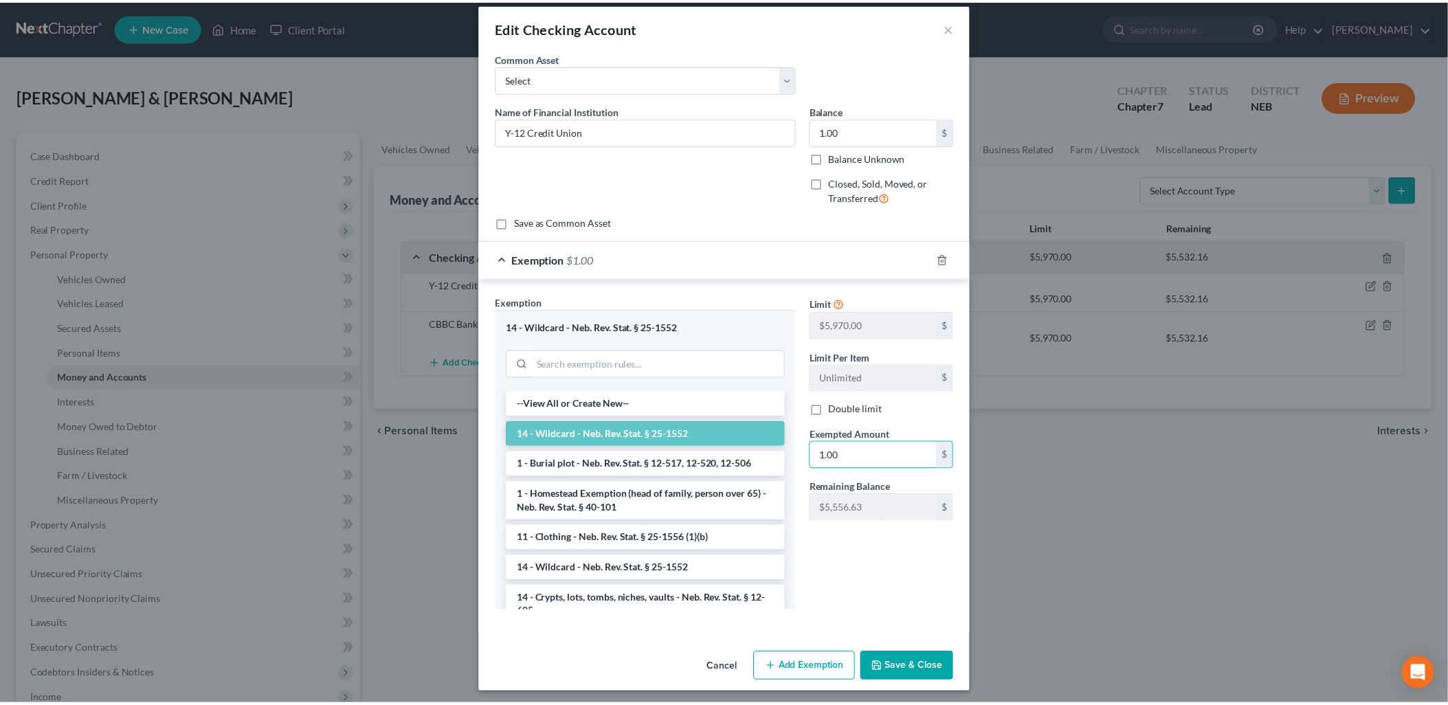
scroll to position [16, 0]
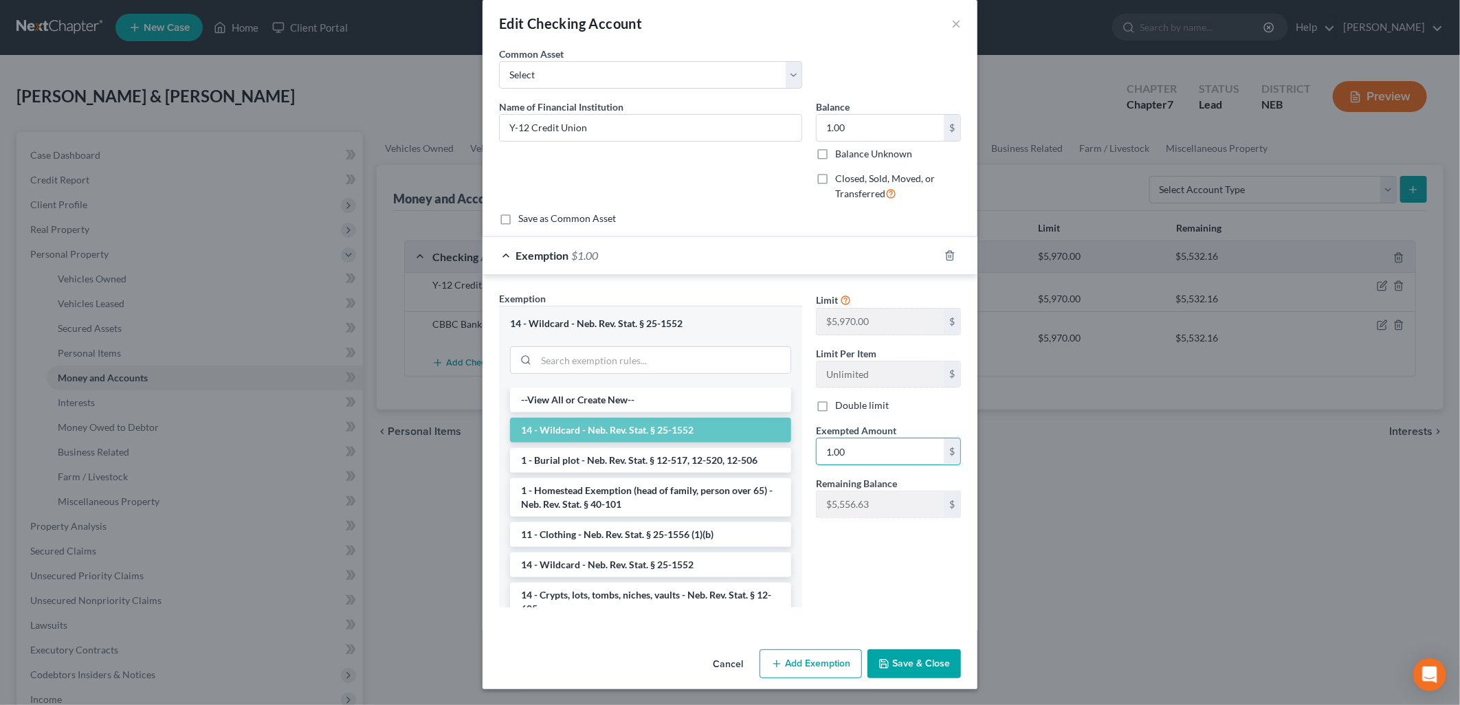
type input "1.00"
click at [909, 658] on button "Save & Close" at bounding box center [913, 663] width 93 height 29
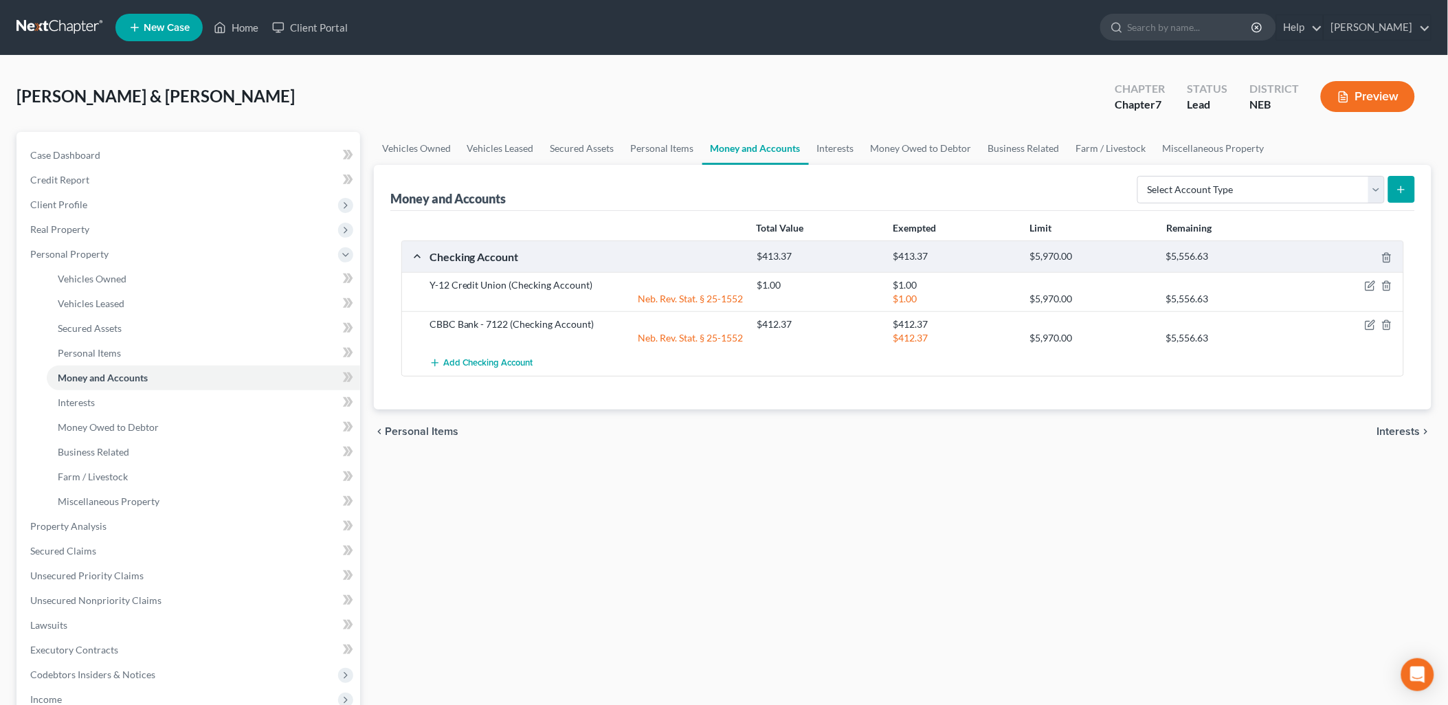
drag, startPoint x: 1032, startPoint y: 570, endPoint x: 1069, endPoint y: 558, distance: 39.1
click at [1032, 570] on div "Vehicles Owned Vehicles Leased Secured Assets Personal Items Money and Accounts…" at bounding box center [902, 529] width 1071 height 794
